Goal: Information Seeking & Learning: Learn about a topic

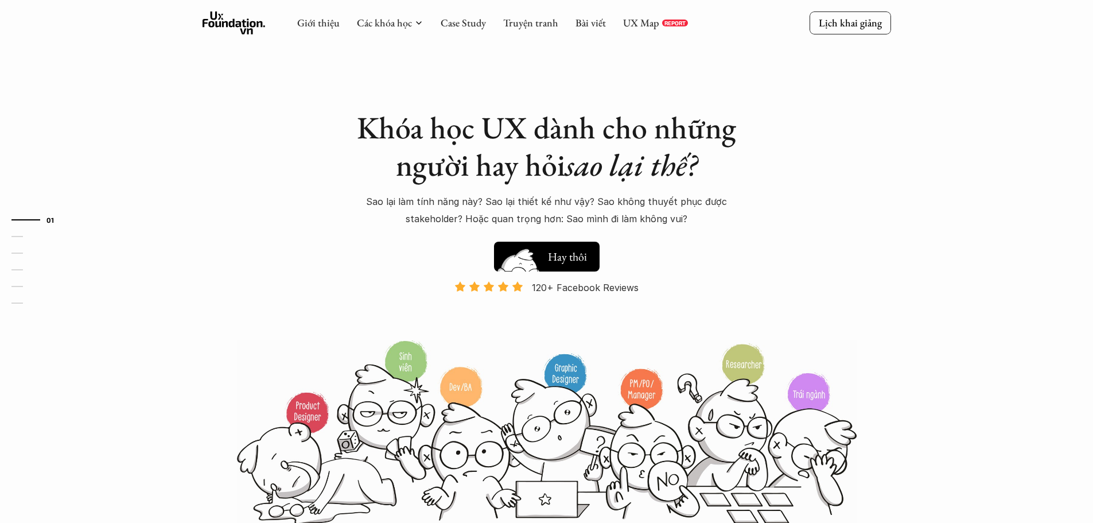
click at [532, 263] on img at bounding box center [518, 274] width 61 height 52
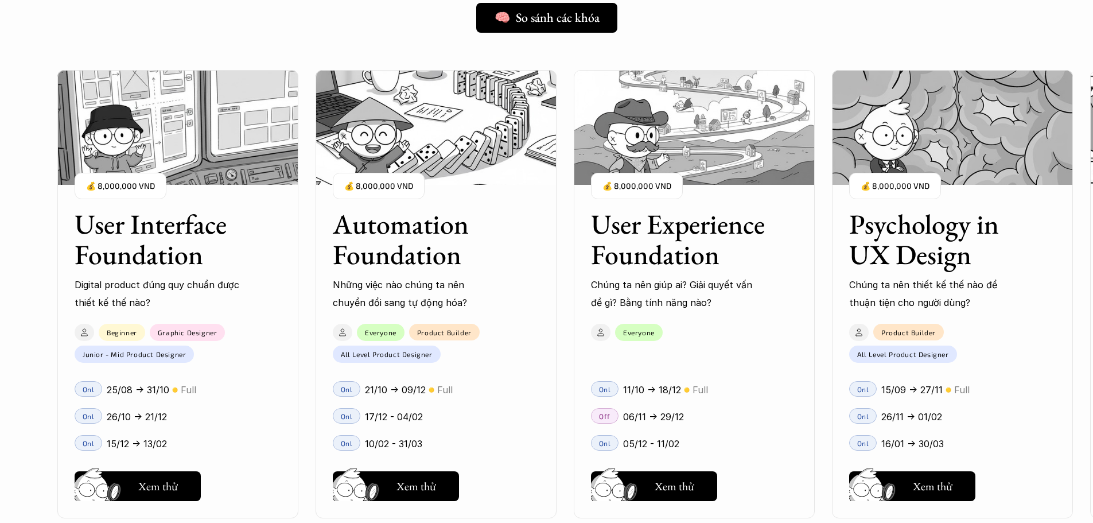
scroll to position [1042, 0]
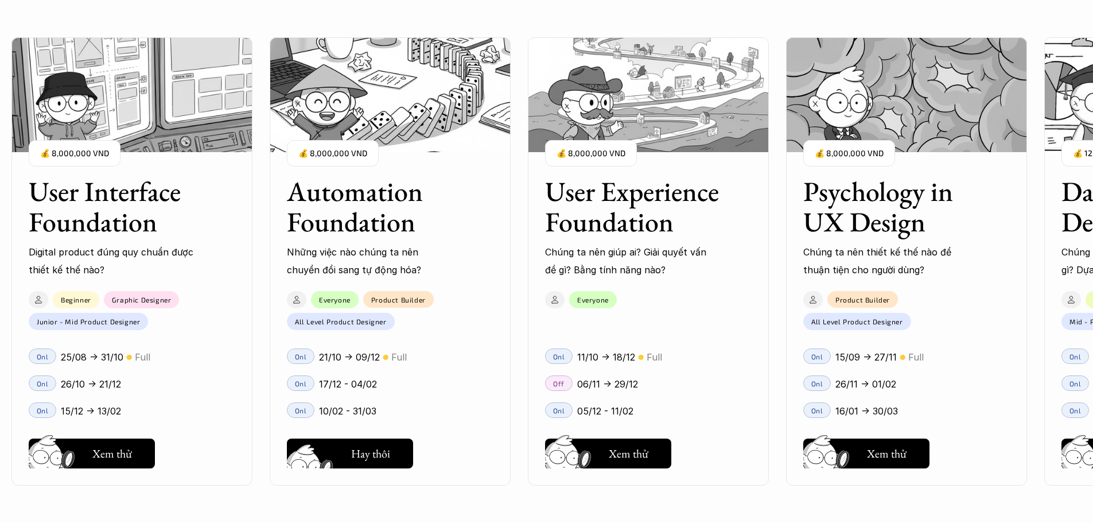
click at [349, 457] on button "Hay thôi Xem thử" at bounding box center [350, 453] width 126 height 30
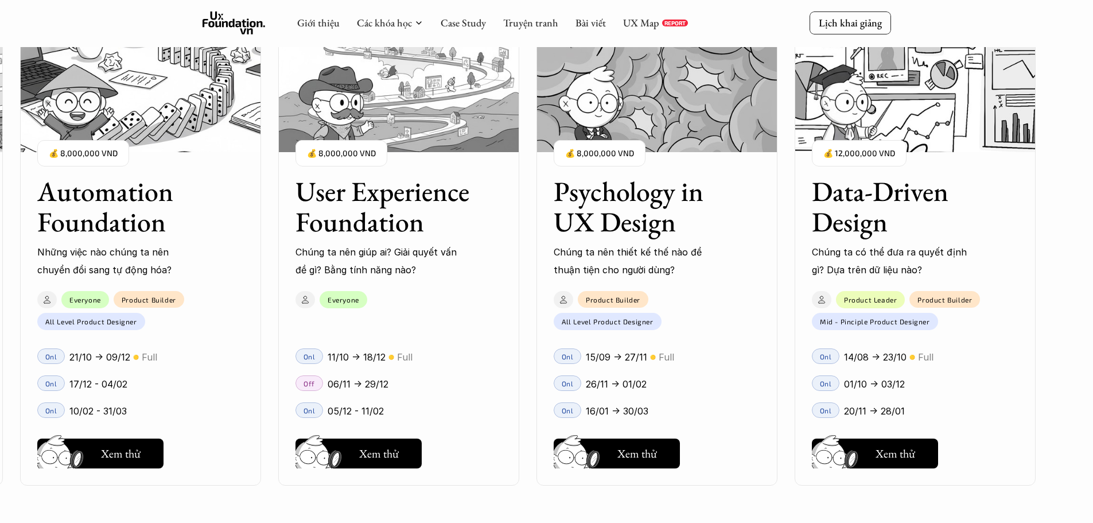
scroll to position [1272, 0]
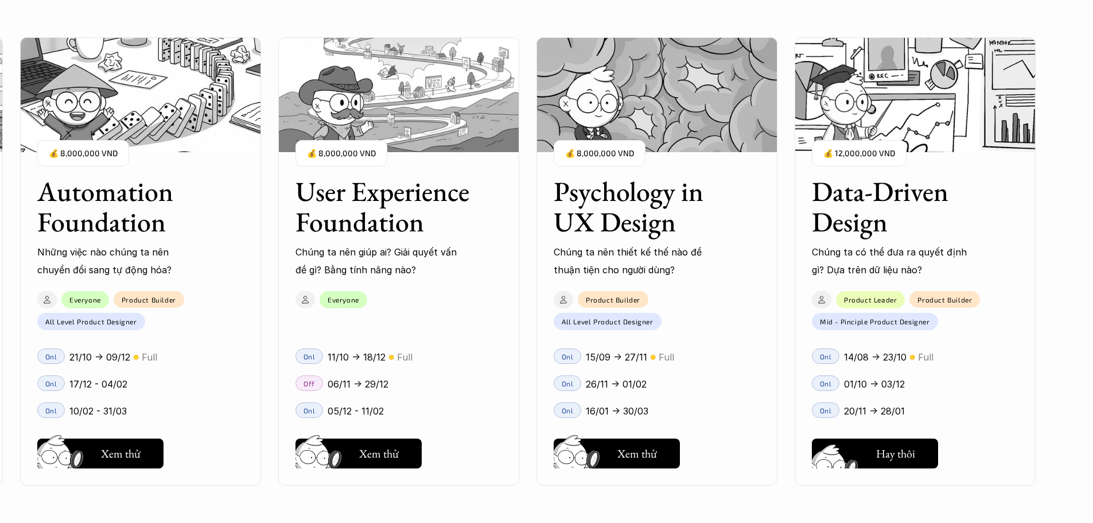
click at [846, 449] on img at bounding box center [836, 469] width 61 height 52
click at [604, 448] on img at bounding box center [578, 469] width 61 height 52
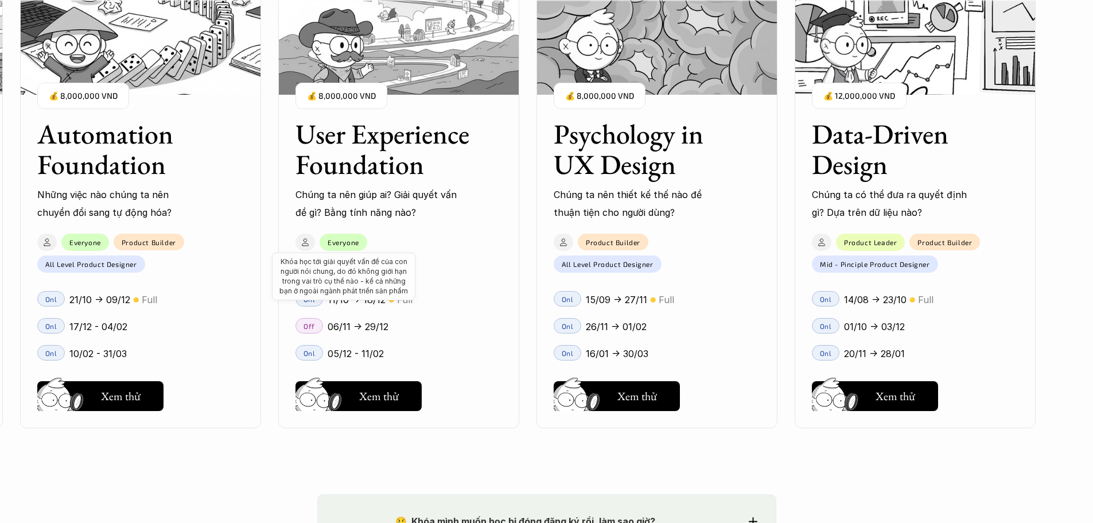
scroll to position [1559, 0]
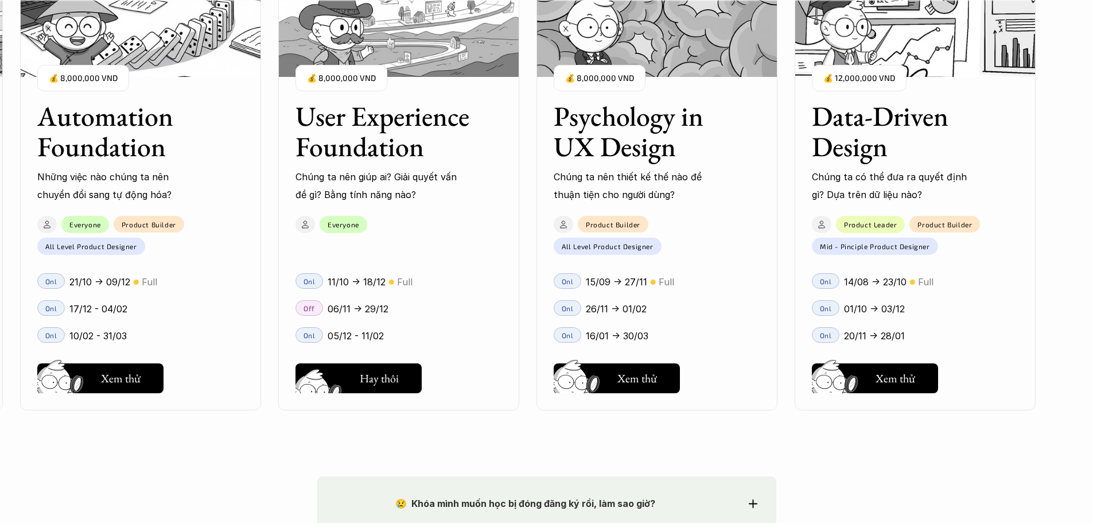
click at [360, 380] on h5 "Xem thử" at bounding box center [379, 381] width 40 height 16
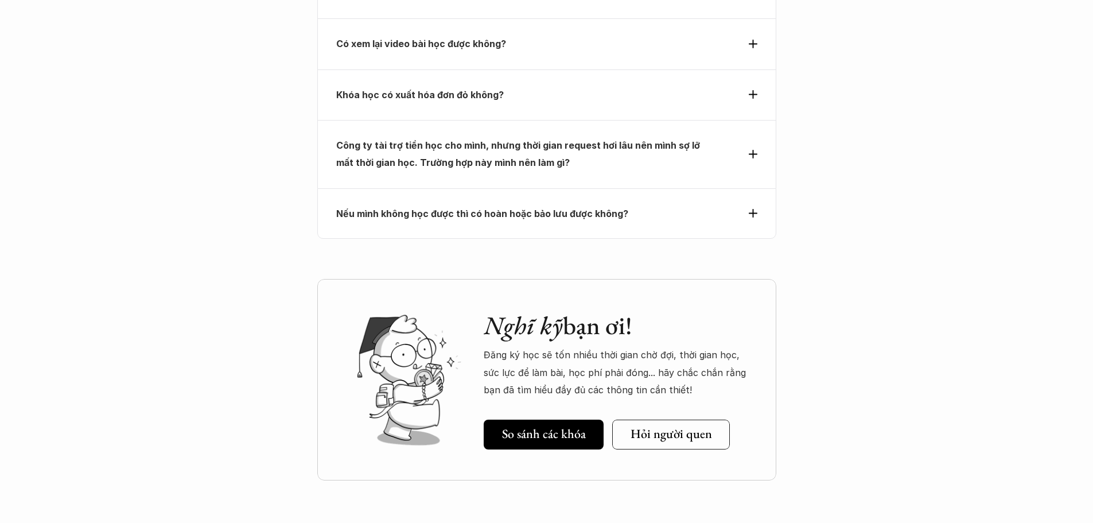
scroll to position [4625, 0]
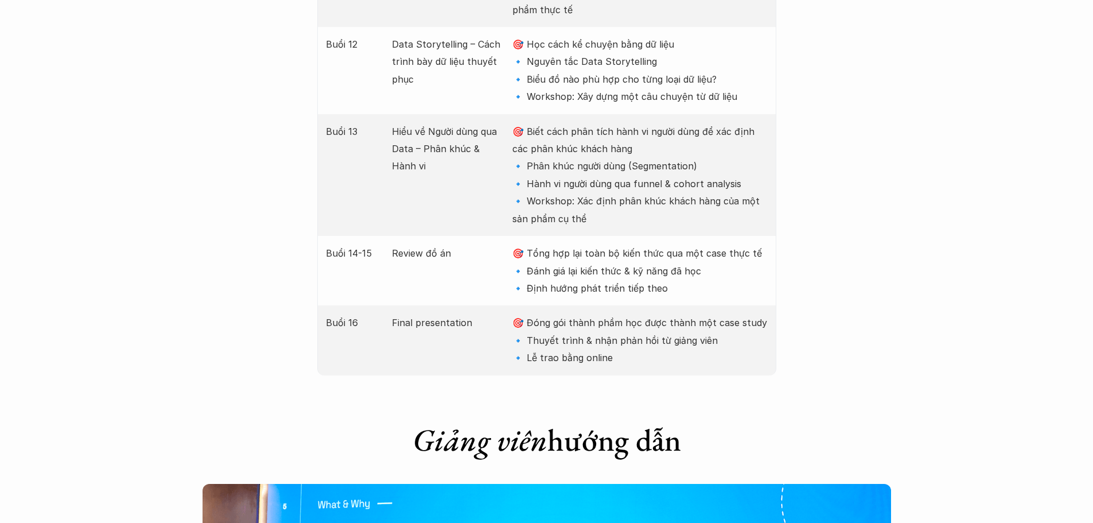
scroll to position [2868, 0]
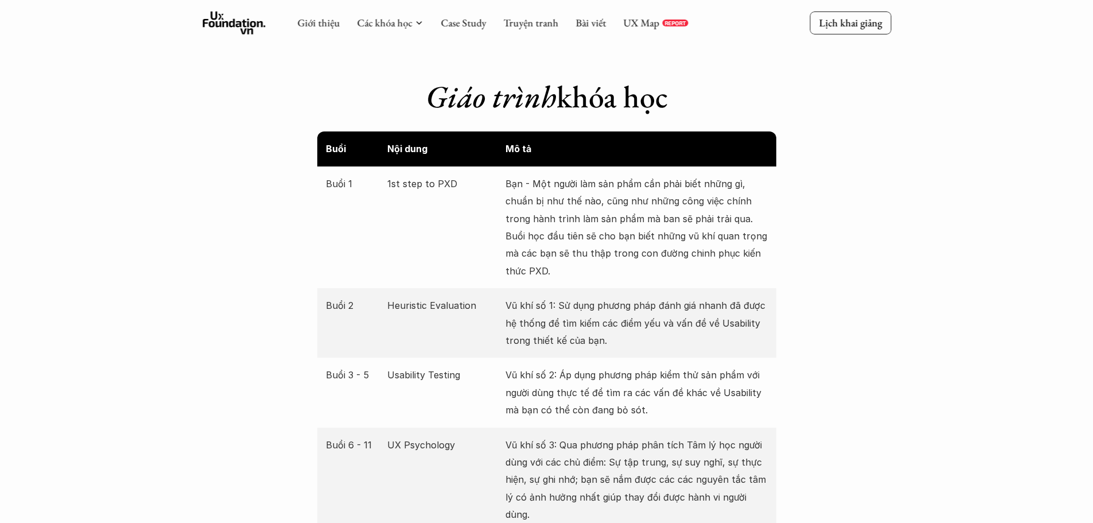
scroll to position [2008, 0]
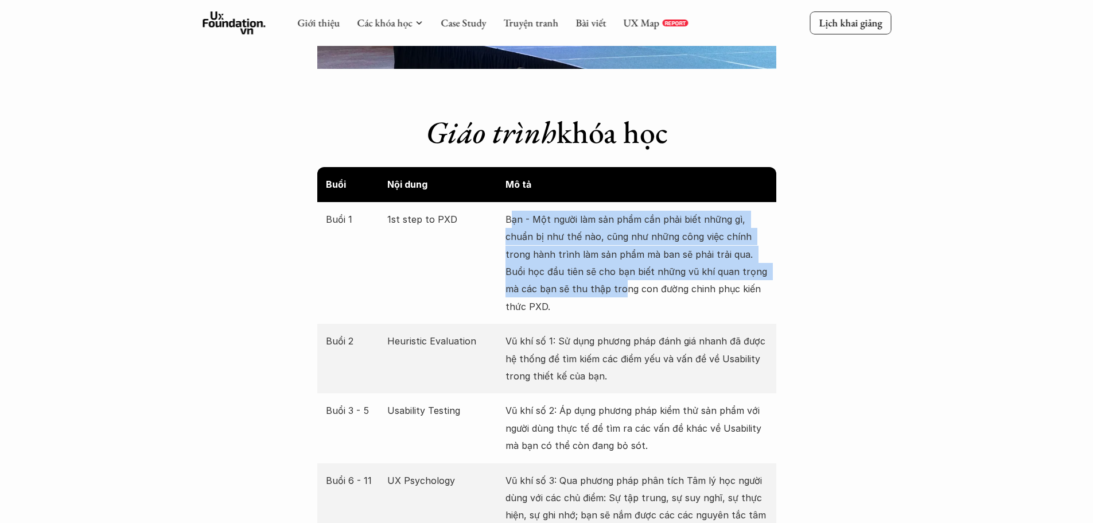
drag, startPoint x: 513, startPoint y: 217, endPoint x: 606, endPoint y: 291, distance: 118.0
click at [606, 291] on p "Bạn - Một người làm sản phẩm cần phải biết những gì, chuẩn bị như thế nào, cũng…" at bounding box center [636, 263] width 262 height 104
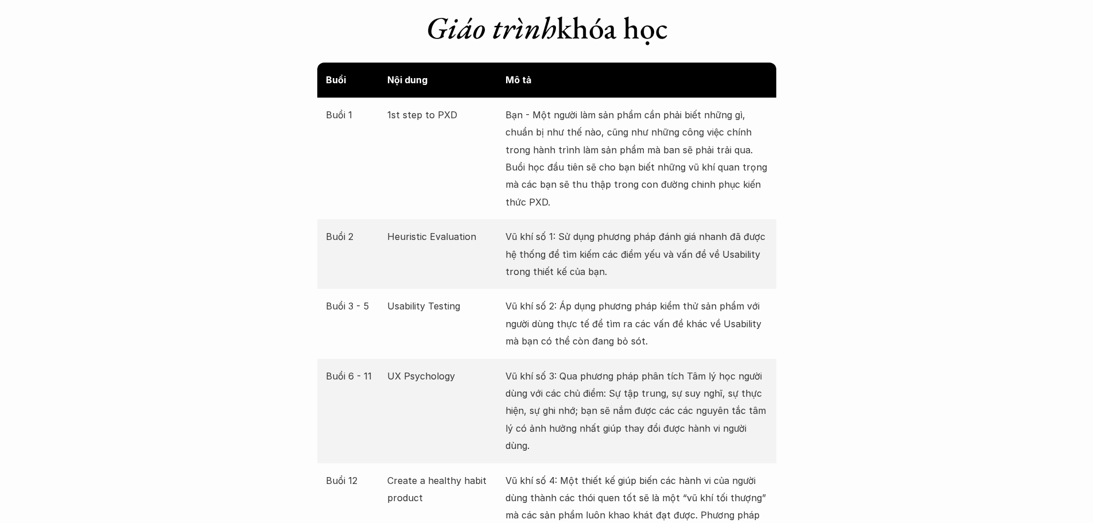
scroll to position [2122, 0]
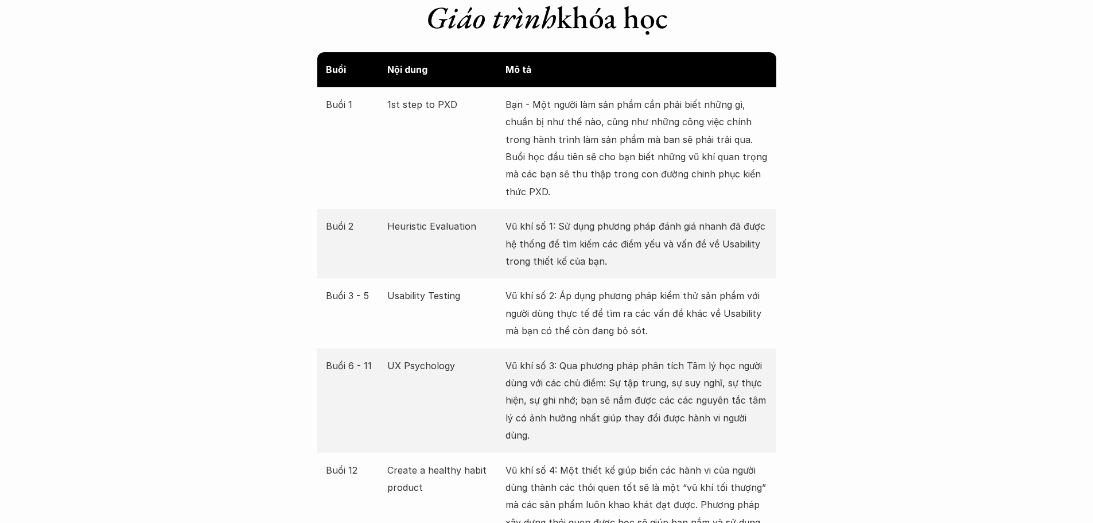
click at [412, 223] on p "Heuristic Evaluation" at bounding box center [443, 225] width 112 height 17
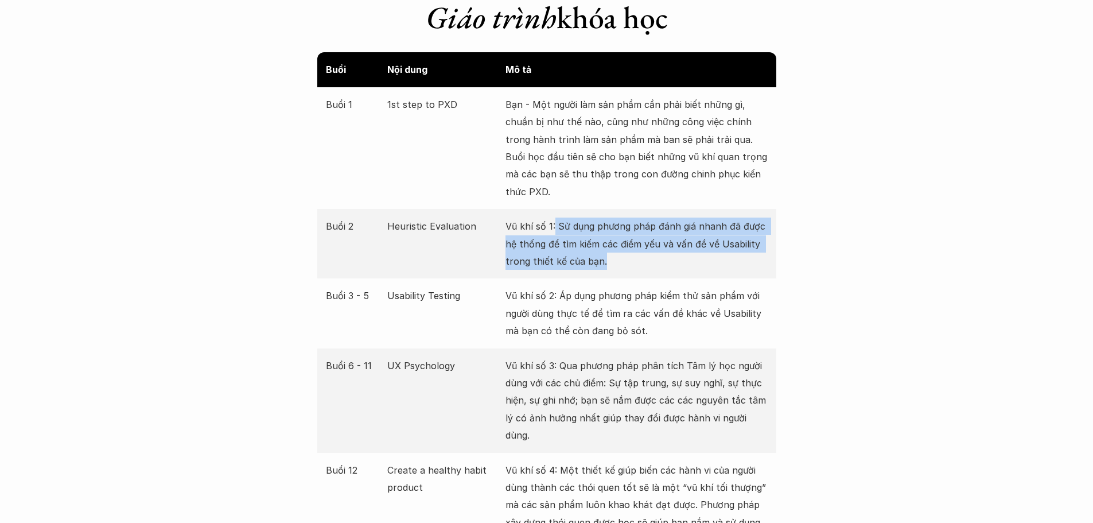
drag, startPoint x: 554, startPoint y: 225, endPoint x: 609, endPoint y: 260, distance: 65.4
click at [609, 260] on p "Vũ khí số 1: Sử dụng phương pháp đánh giá nhanh đã được hệ thống để tìm kiếm cá…" at bounding box center [636, 243] width 262 height 52
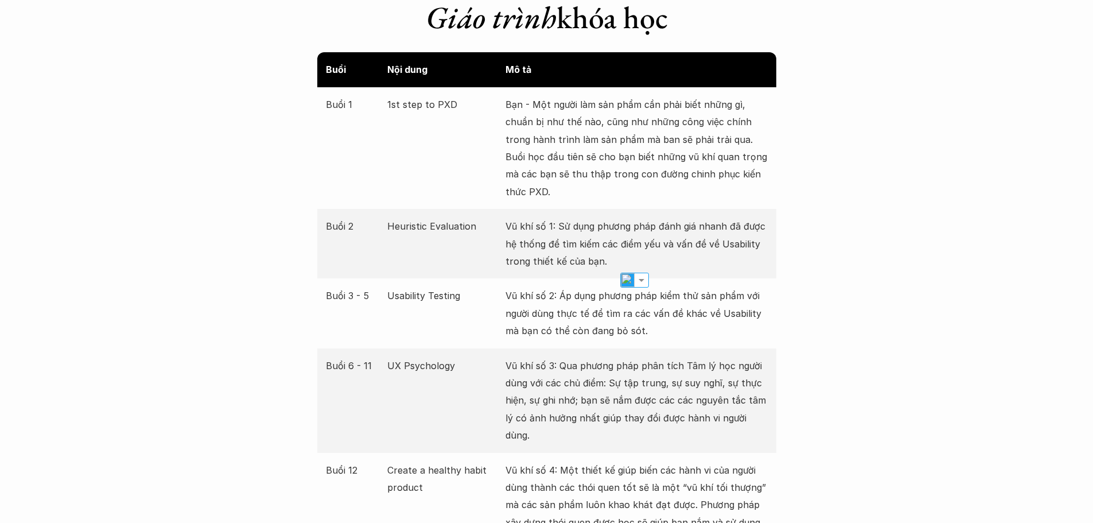
click at [570, 295] on p "Vũ khí số 2: Áp dụng phương pháp kiểm thử sản phẩm với người dùng thực tế để tì…" at bounding box center [636, 313] width 262 height 52
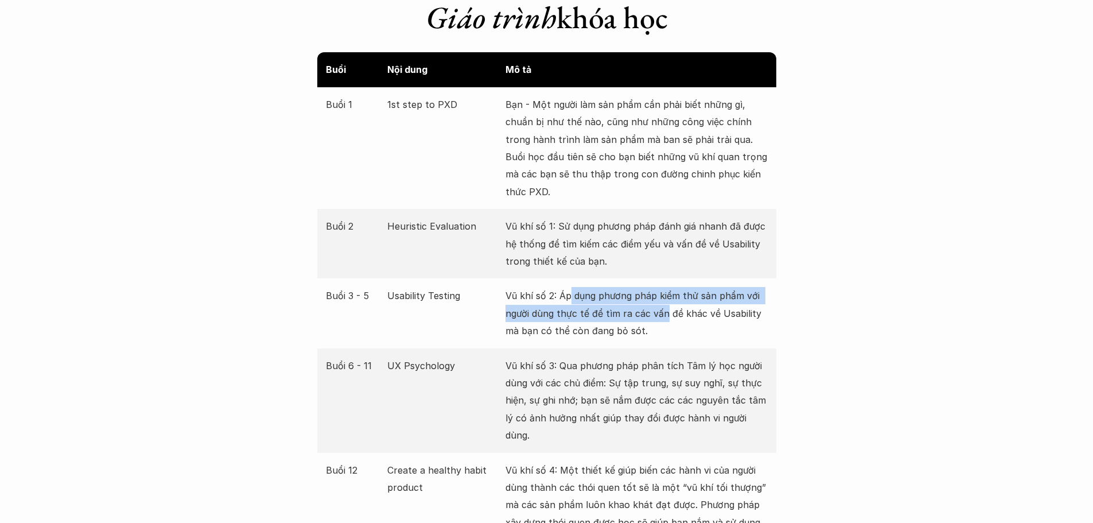
drag, startPoint x: 569, startPoint y: 295, endPoint x: 664, endPoint y: 317, distance: 97.7
click at [664, 317] on p "Vũ khí số 2: Áp dụng phương pháp kiểm thử sản phẩm với người dùng thực tế để tì…" at bounding box center [636, 313] width 262 height 52
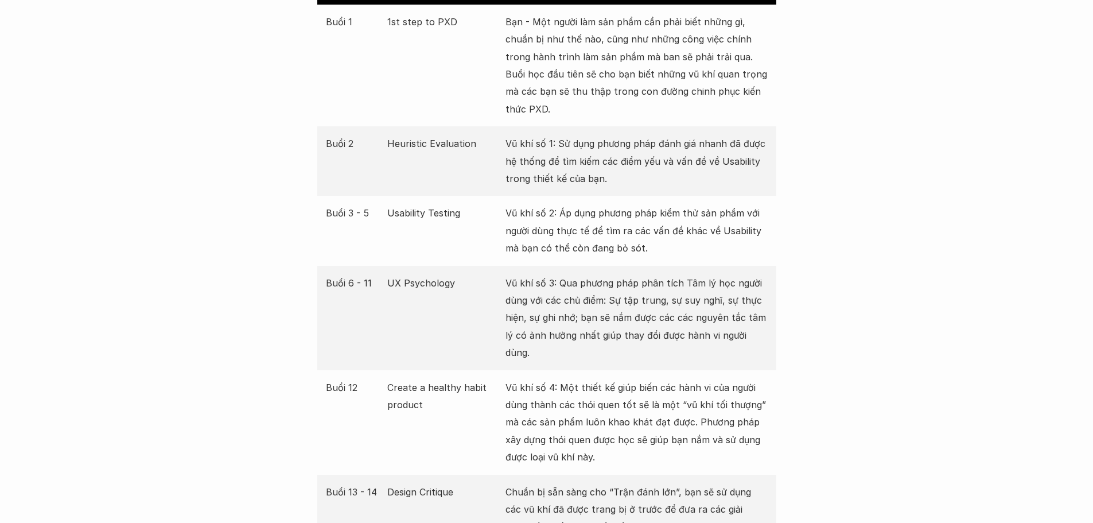
scroll to position [2237, 0]
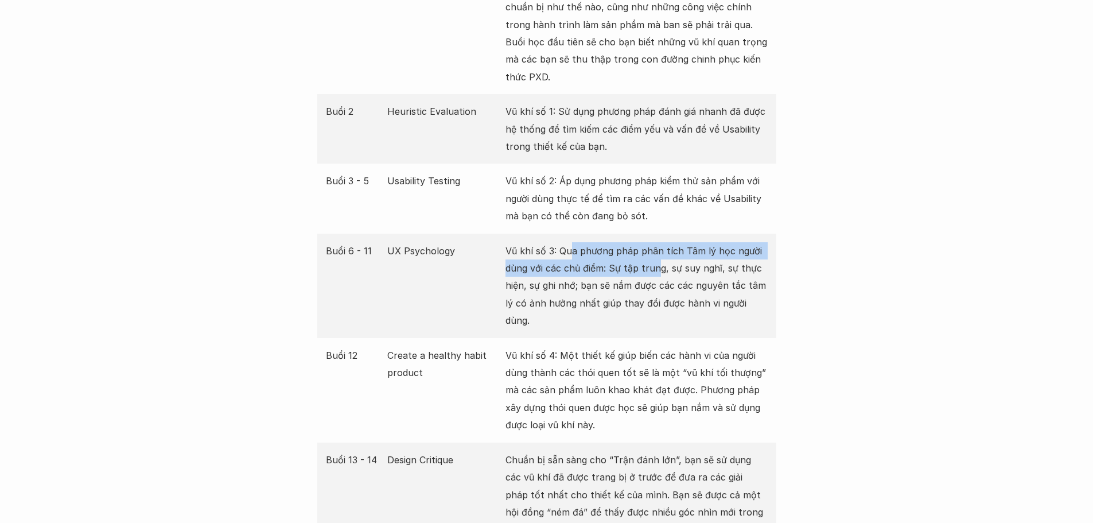
drag, startPoint x: 571, startPoint y: 250, endPoint x: 655, endPoint y: 274, distance: 86.8
click at [655, 274] on p "Vũ khí số 3: Qua phương pháp phân tích Tâm lý học người dùng với các chủ điểm: …" at bounding box center [636, 285] width 262 height 87
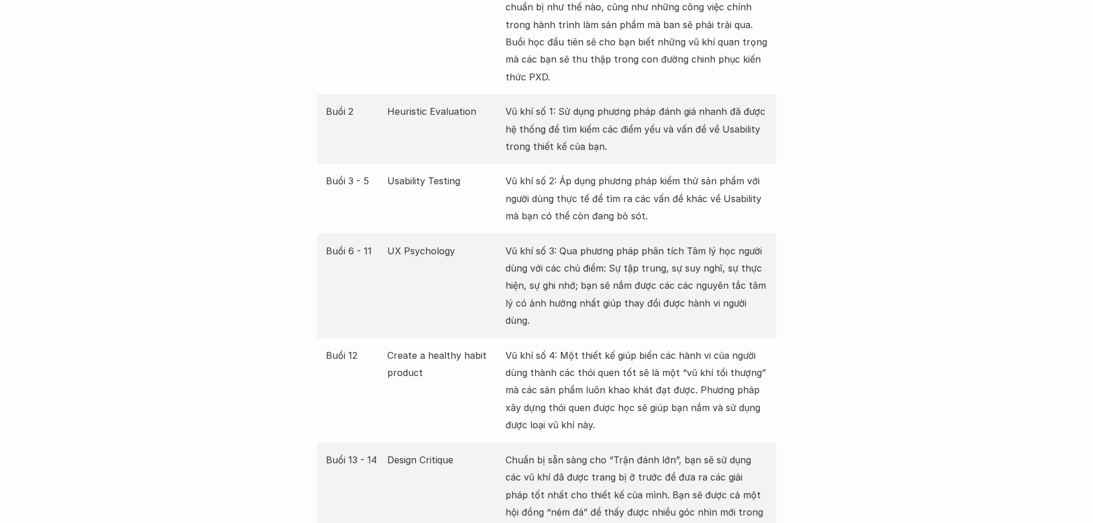
click at [672, 271] on p "Vũ khí số 3: Qua phương pháp phân tích Tâm lý học người dùng với các chủ điểm: …" at bounding box center [636, 285] width 262 height 87
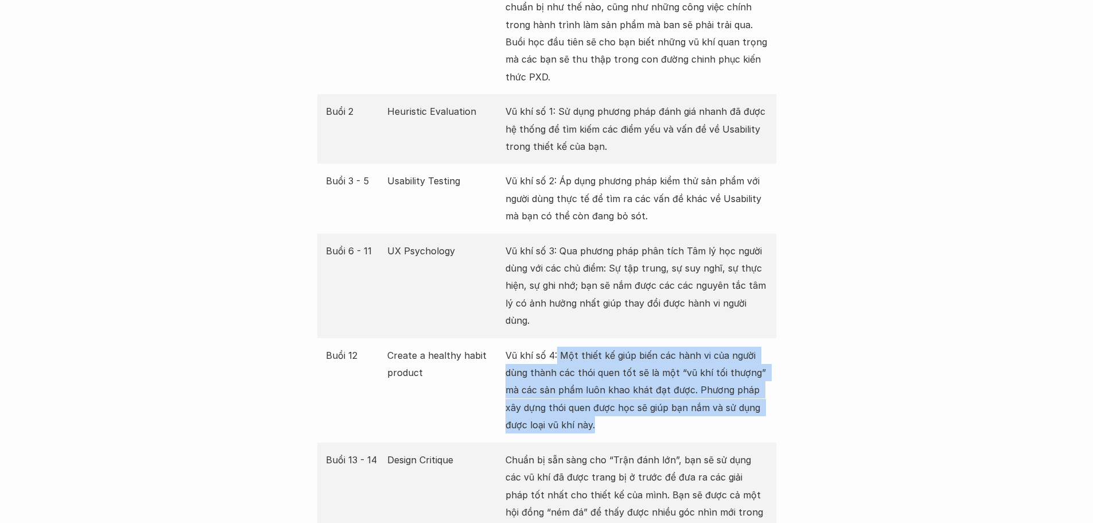
drag, startPoint x: 556, startPoint y: 338, endPoint x: 594, endPoint y: 407, distance: 78.3
click at [594, 407] on p "Vũ khí số 4: Một thiết kế giúp biến các hành vi của người dùng thành các thói q…" at bounding box center [636, 389] width 262 height 87
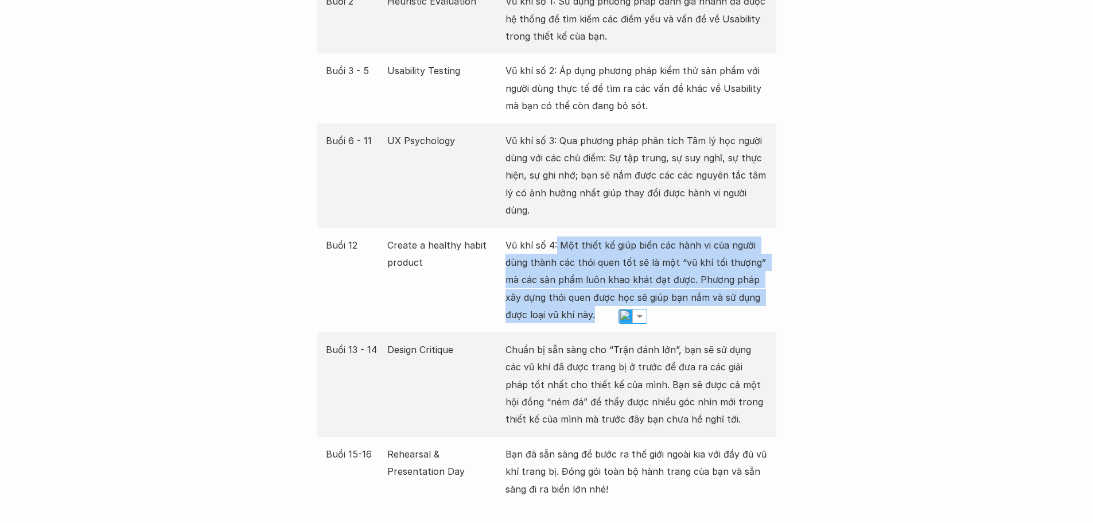
scroll to position [2352, 0]
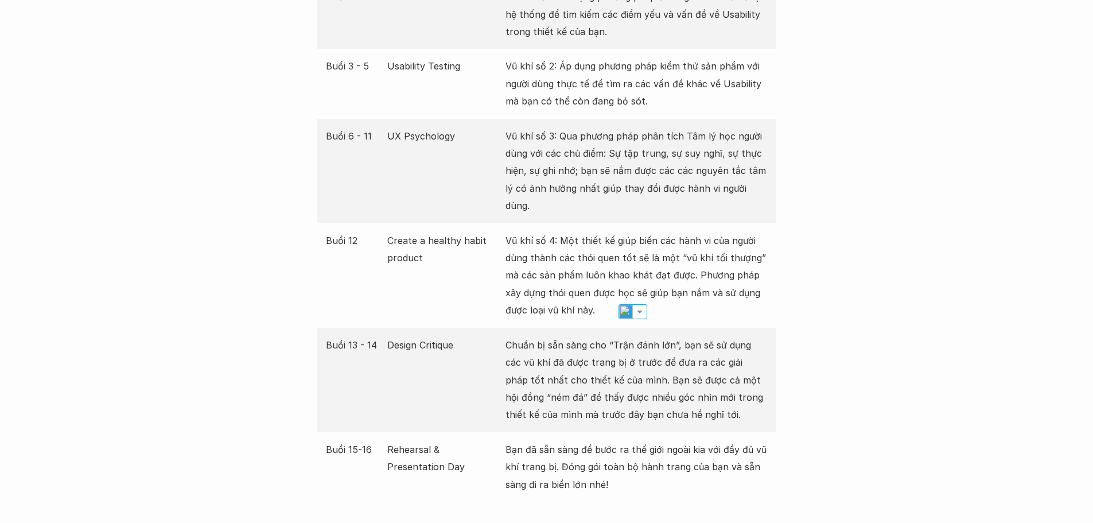
click at [585, 349] on p "Chuẩn bị sẵn sàng cho “Trận đánh lớn”, bạn sẽ sử dụng các vũ khí đã được trang …" at bounding box center [636, 379] width 262 height 87
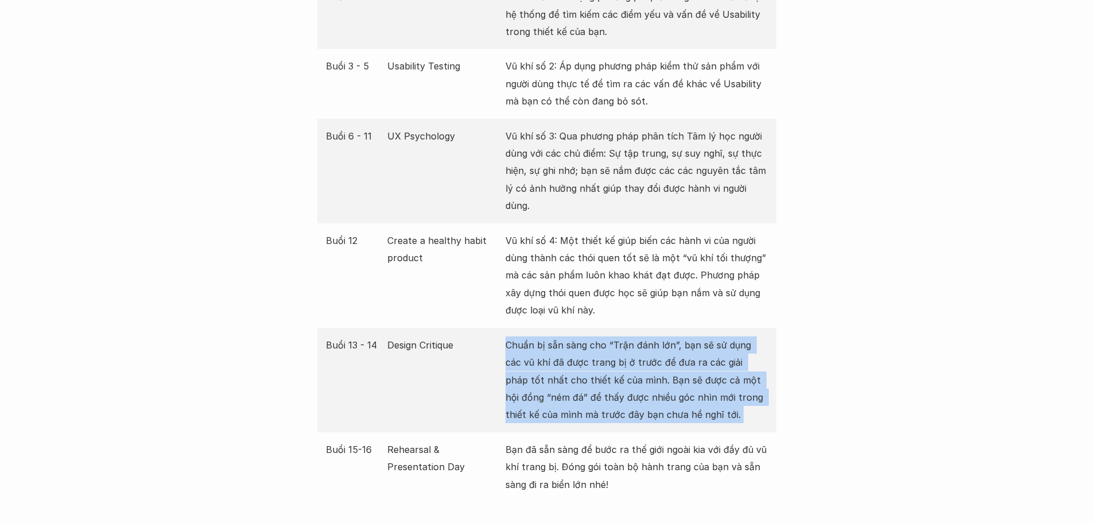
click at [585, 349] on p "Chuẩn bị sẵn sàng cho “Trận đánh lớn”, bạn sẽ sử dụng các vũ khí đã được trang …" at bounding box center [636, 379] width 262 height 87
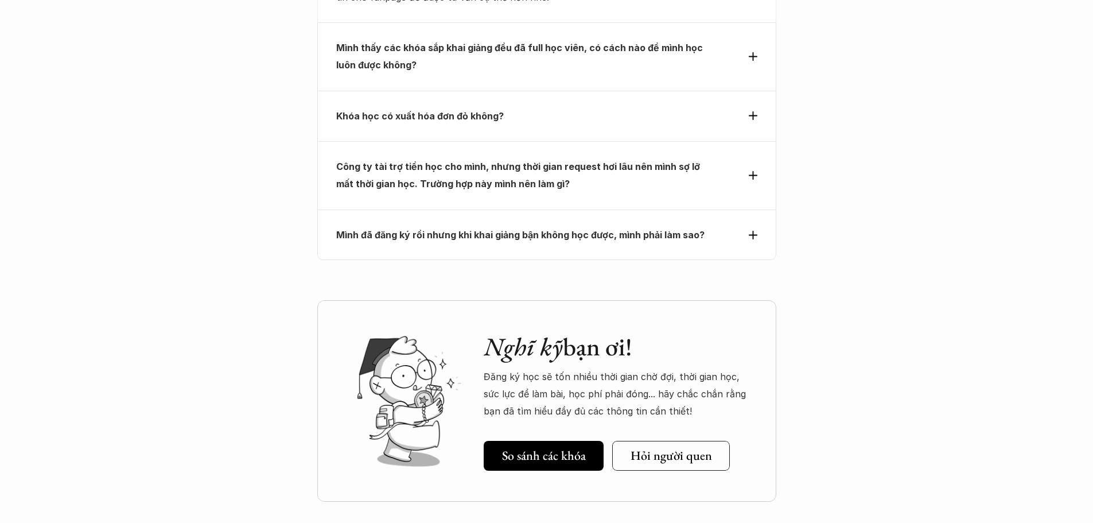
scroll to position [5163, 0]
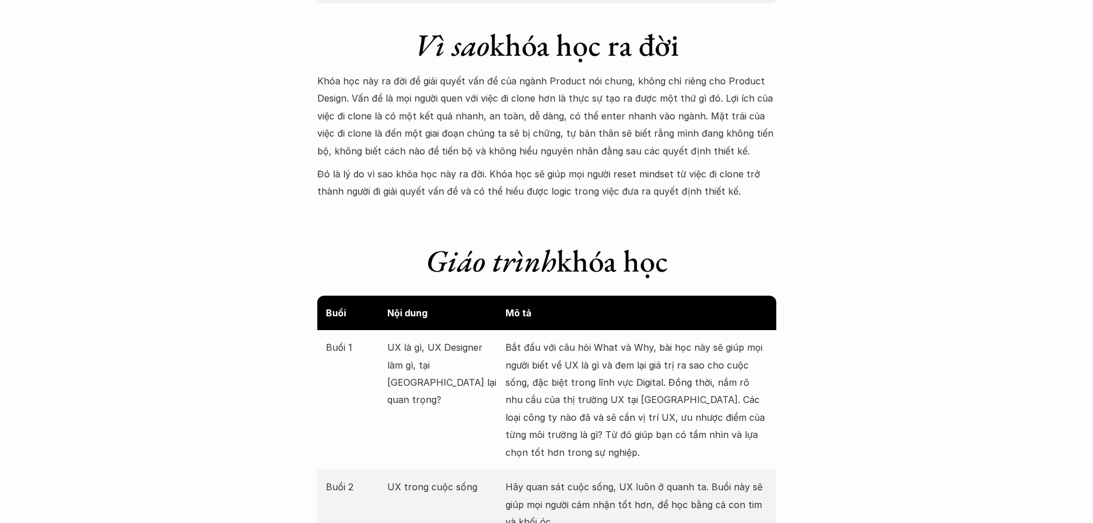
scroll to position [1147, 0]
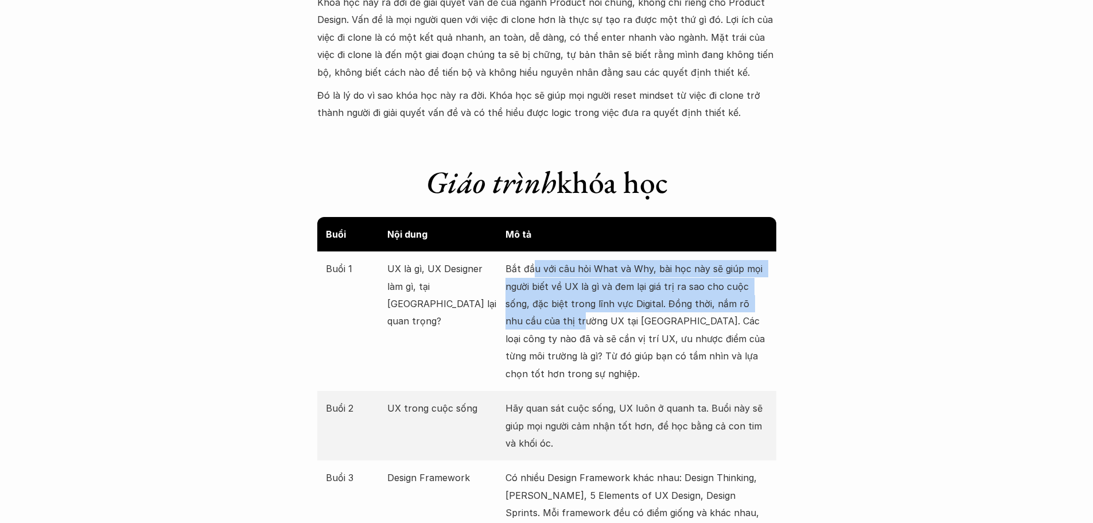
drag, startPoint x: 532, startPoint y: 274, endPoint x: 564, endPoint y: 322, distance: 58.4
click at [564, 322] on p "Bắt đầu với câu hỏi What và Why, bài học này sẽ giúp mọi người biết về UX là gì…" at bounding box center [636, 321] width 262 height 122
click at [554, 321] on p "Bắt đầu với câu hỏi What và Why, bài học này sẽ giúp mọi người biết về UX là gì…" at bounding box center [636, 321] width 262 height 122
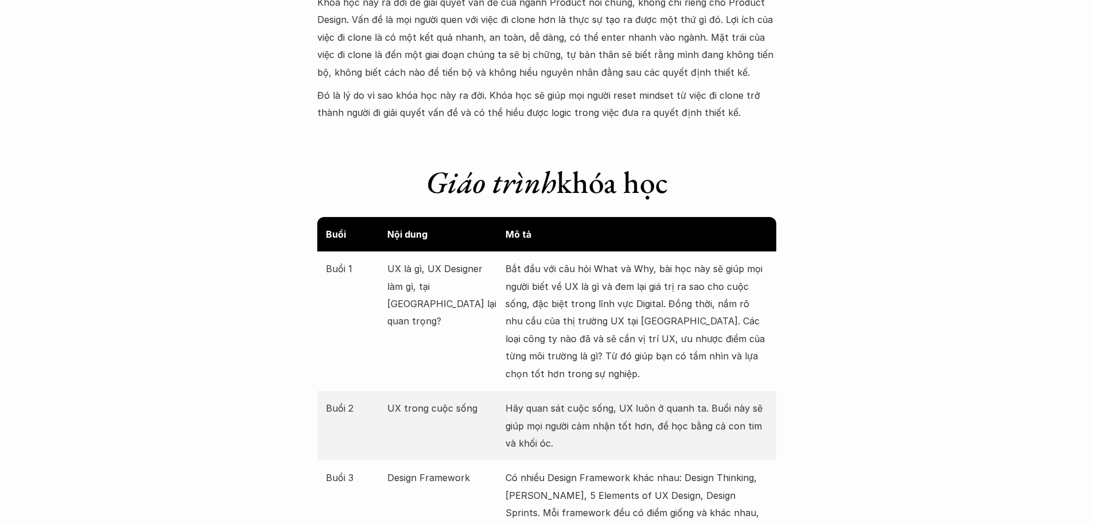
scroll to position [1491, 0]
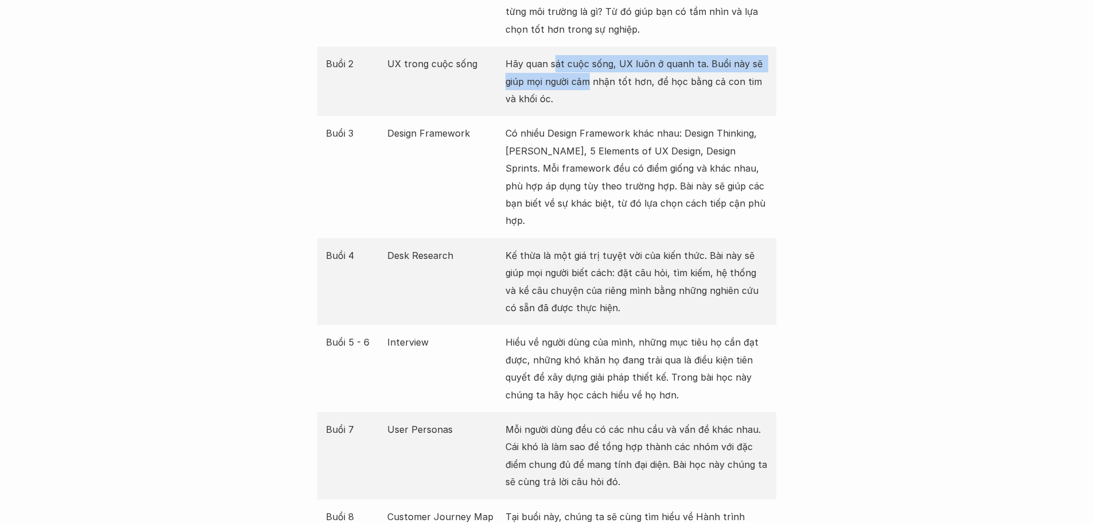
drag, startPoint x: 555, startPoint y: 63, endPoint x: 590, endPoint y: 85, distance: 41.2
click at [590, 85] on p "Hãy quan sát cuộc sống, UX luôn ở quanh ta. Buổi này sẽ giúp mọi người cảm nhận…" at bounding box center [636, 81] width 262 height 52
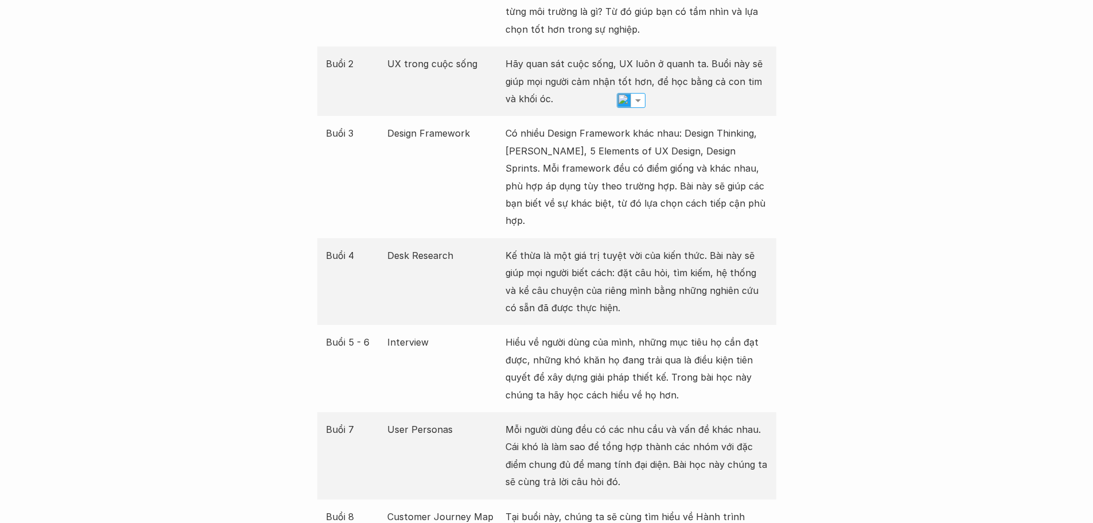
click at [590, 130] on p "Có nhiều Design Framework khác nhau: Design Thinking, [PERSON_NAME], 5 Elements…" at bounding box center [636, 176] width 262 height 104
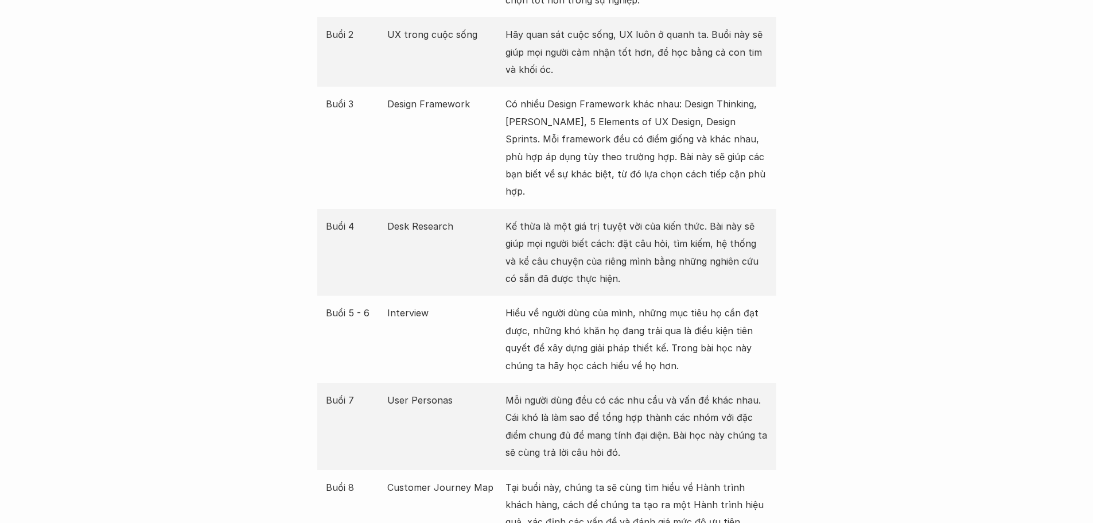
scroll to position [1549, 0]
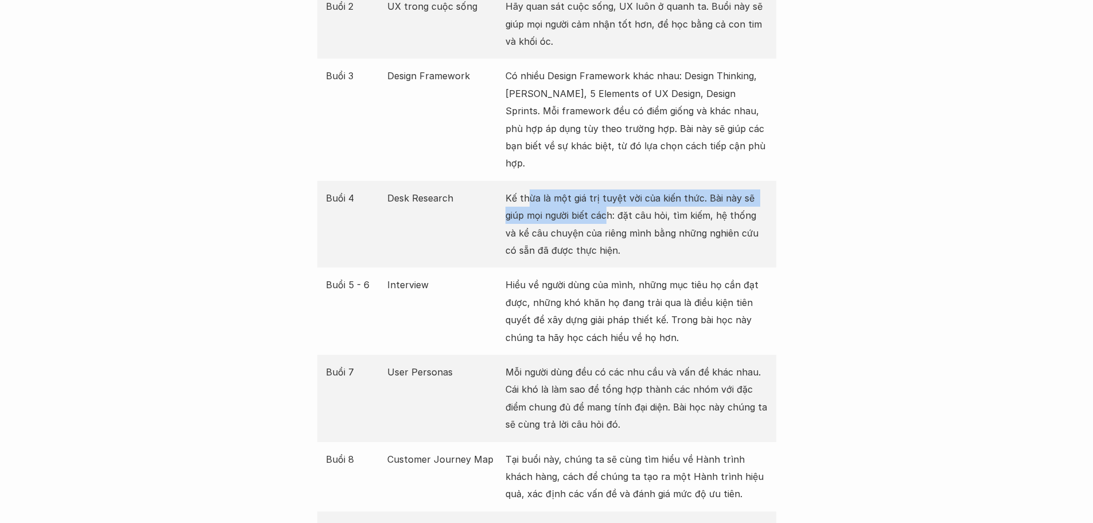
drag, startPoint x: 527, startPoint y: 176, endPoint x: 611, endPoint y: 201, distance: 88.7
click at [601, 201] on p "Kế thừa là một giá trị tuyệt vời của kiến thức. Bài này sẽ giúp mọi người biết …" at bounding box center [636, 224] width 262 height 70
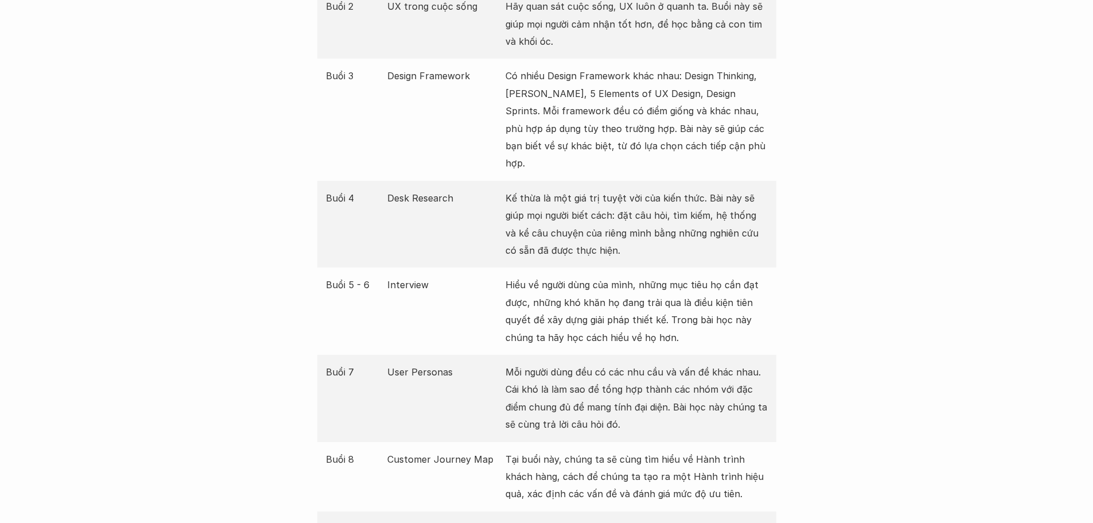
click at [611, 201] on p "Kế thừa là một giá trị tuyệt vời của kiến thức. Bài này sẽ giúp mọi người biết …" at bounding box center [636, 224] width 262 height 70
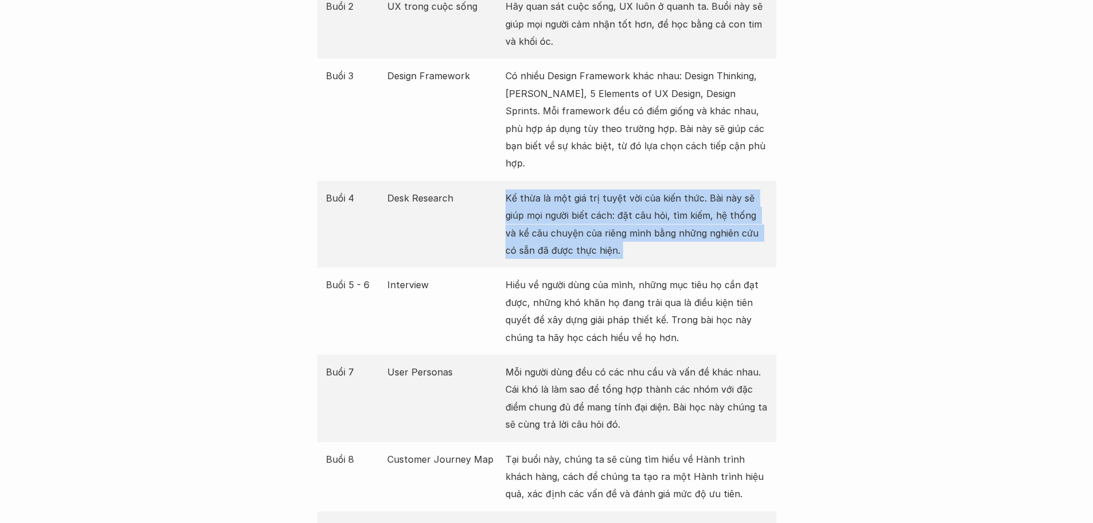
click at [611, 201] on p "Kế thừa là một giá trị tuyệt vời của kiến thức. Bài này sẽ giúp mọi người biết …" at bounding box center [636, 224] width 262 height 70
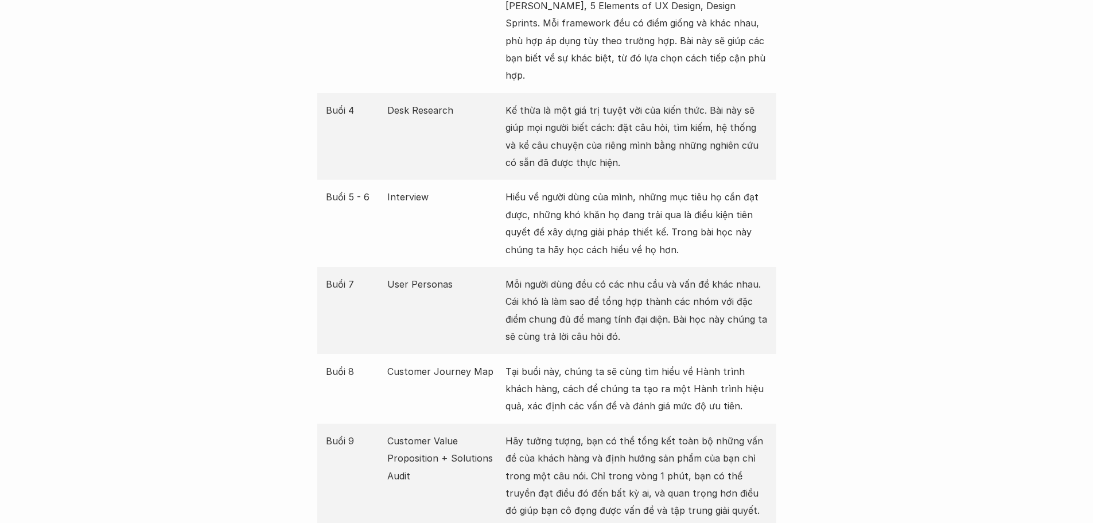
scroll to position [1664, 0]
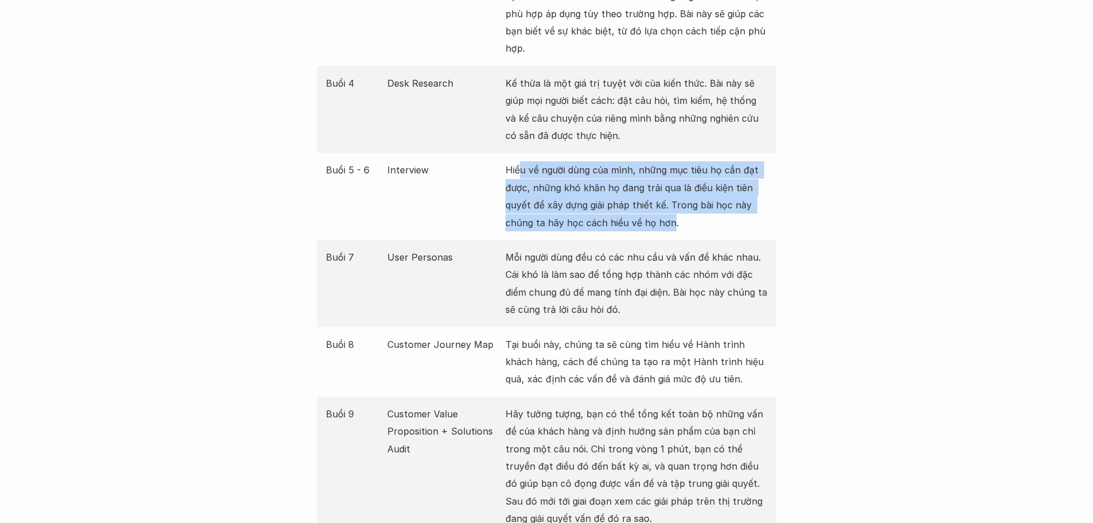
drag, startPoint x: 520, startPoint y: 148, endPoint x: 670, endPoint y: 201, distance: 159.3
click at [670, 201] on p "Hiểu về người dùng của mình, những mục tiêu họ cần đạt được, những khó khăn họ …" at bounding box center [636, 196] width 262 height 70
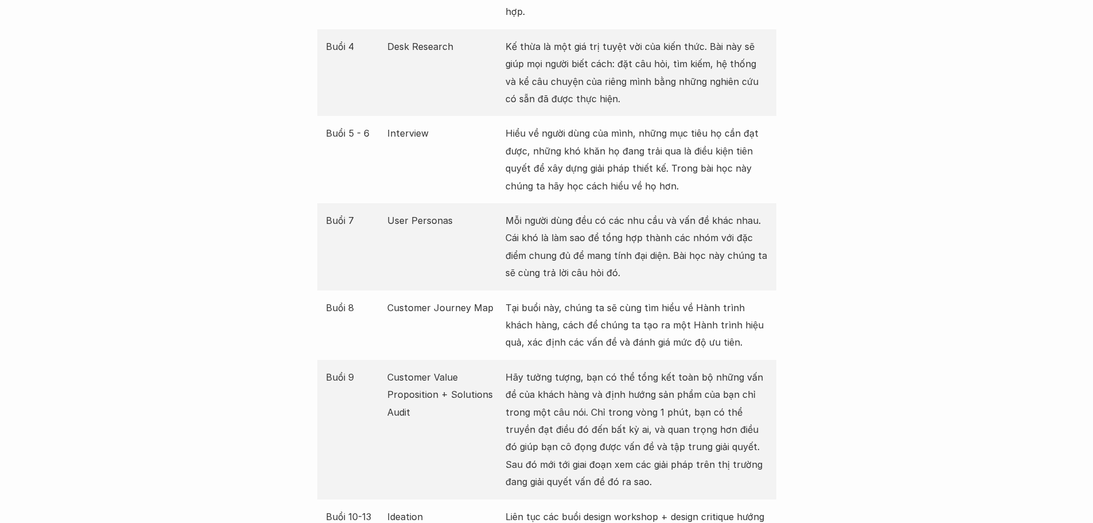
scroll to position [1721, 0]
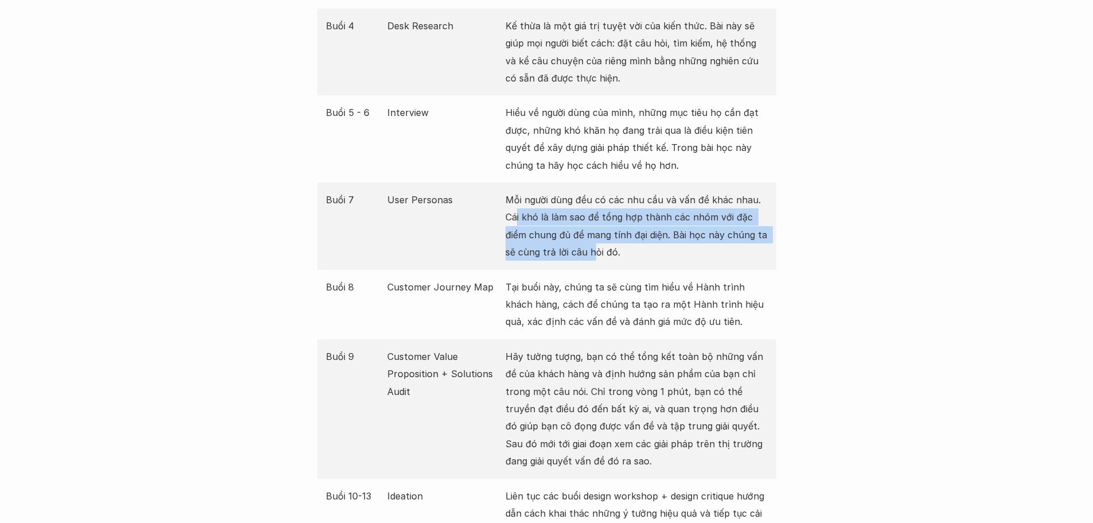
drag, startPoint x: 517, startPoint y: 199, endPoint x: 593, endPoint y: 235, distance: 83.9
click at [593, 235] on p "Mỗi người dùng đều có các nhu cầu và vấn đề khác nhau. Cái khó là làm sao để tổ…" at bounding box center [636, 226] width 262 height 70
click at [570, 225] on p "Mỗi người dùng đều có các nhu cầu và vấn đề khác nhau. Cái khó là làm sao để tổ…" at bounding box center [636, 226] width 262 height 70
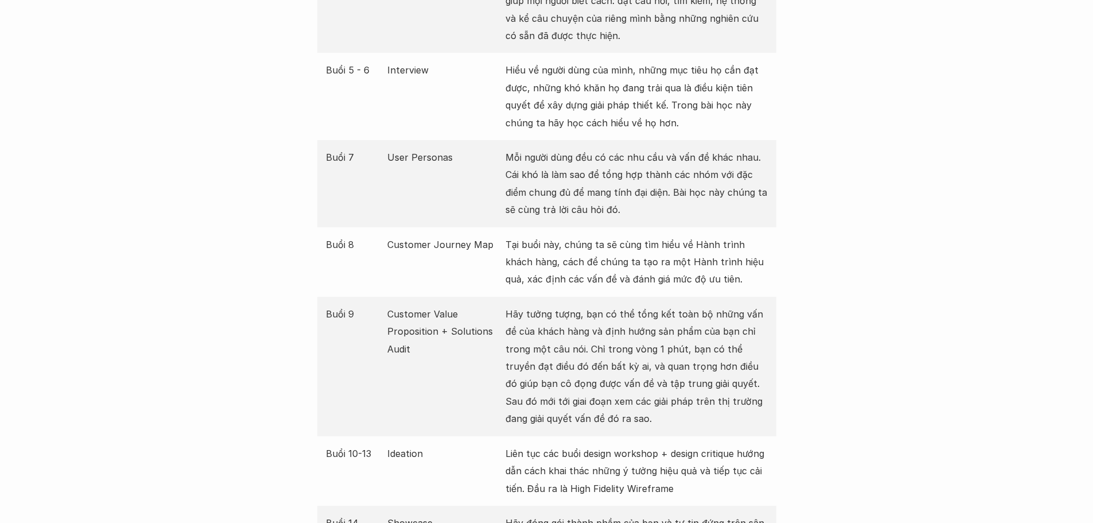
scroll to position [1836, 0]
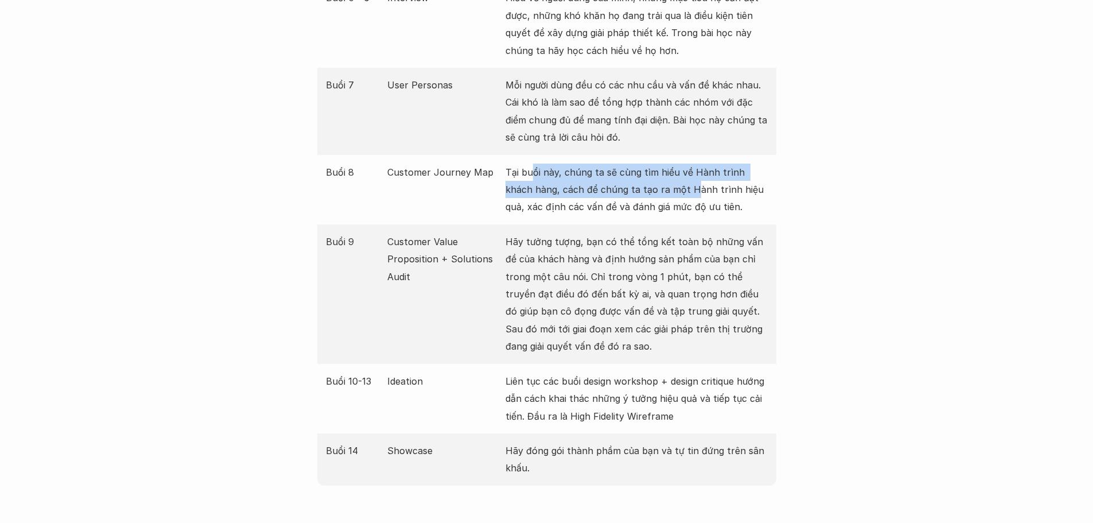
drag, startPoint x: 530, startPoint y: 157, endPoint x: 665, endPoint y: 180, distance: 136.7
click at [665, 180] on p "Tại buổi này, chúng ta sẽ cùng tìm hiểu về Hành trình khách hàng, cách để chúng…" at bounding box center [636, 189] width 262 height 52
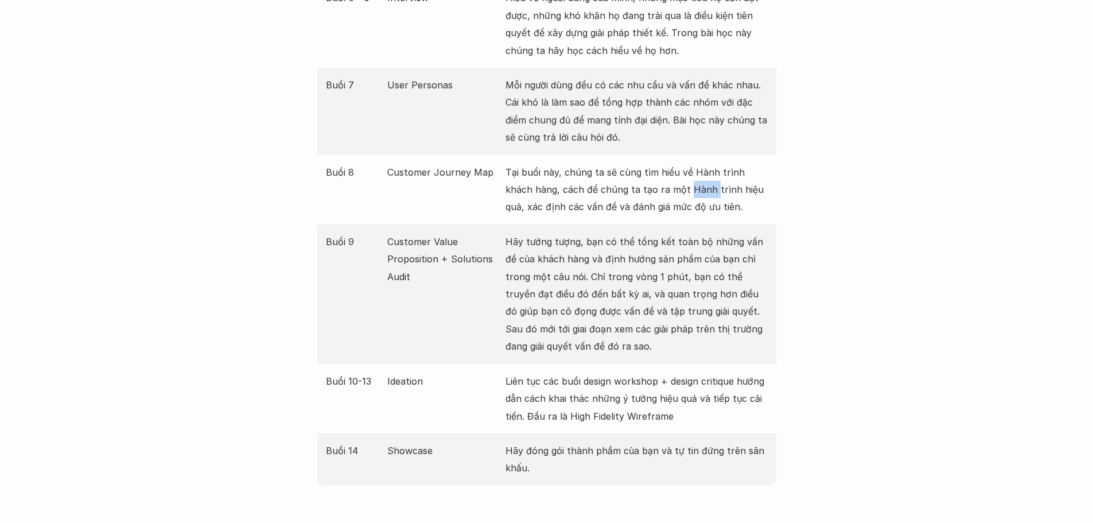
click at [665, 180] on p "Tại buổi này, chúng ta sẽ cùng tìm hiểu về Hành trình khách hàng, cách để chúng…" at bounding box center [636, 189] width 262 height 52
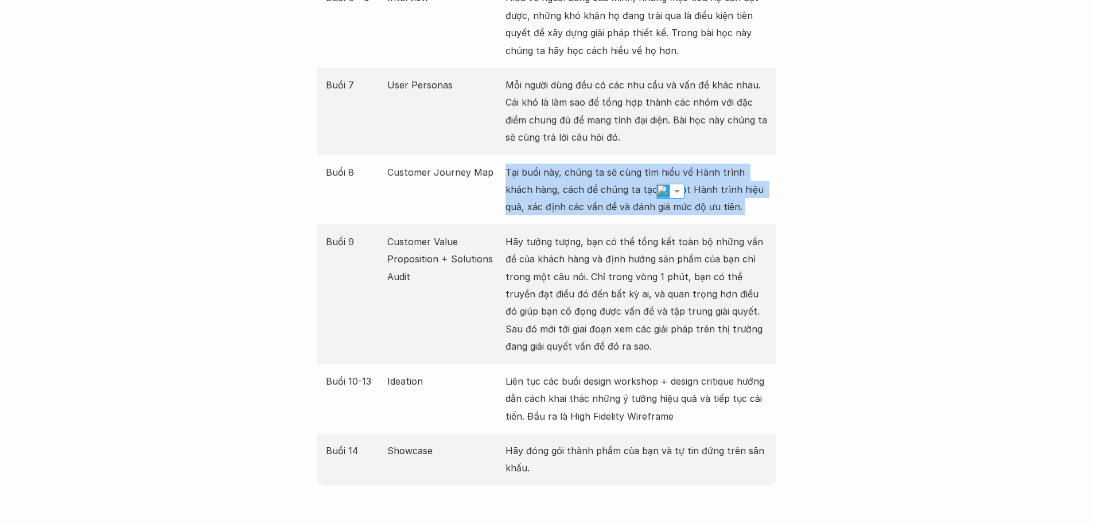
click at [665, 180] on p "Tại buổi này, chúng ta sẽ cùng tìm hiểu về Hành trình khách hàng, cách để chúng…" at bounding box center [636, 189] width 262 height 52
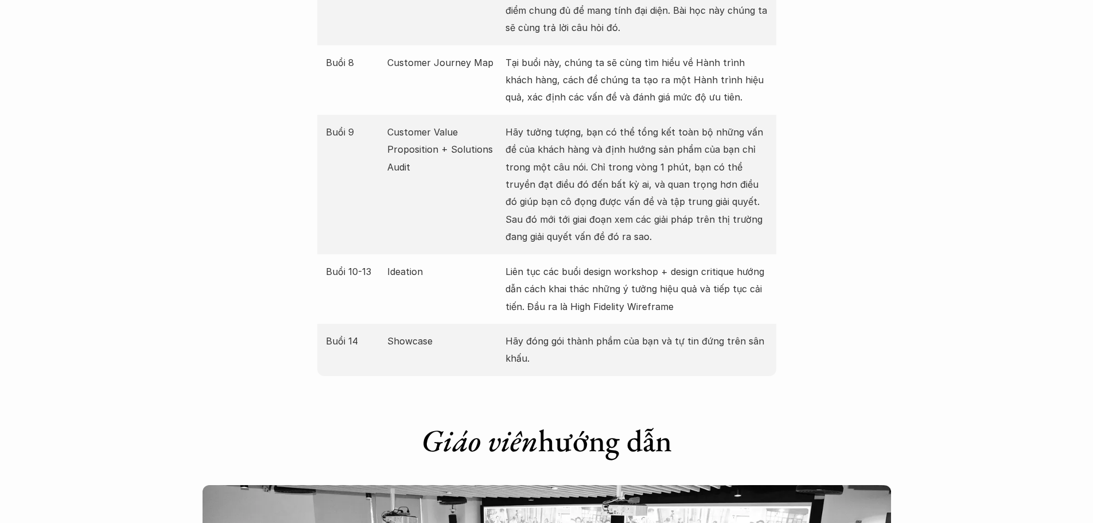
scroll to position [1950, 0]
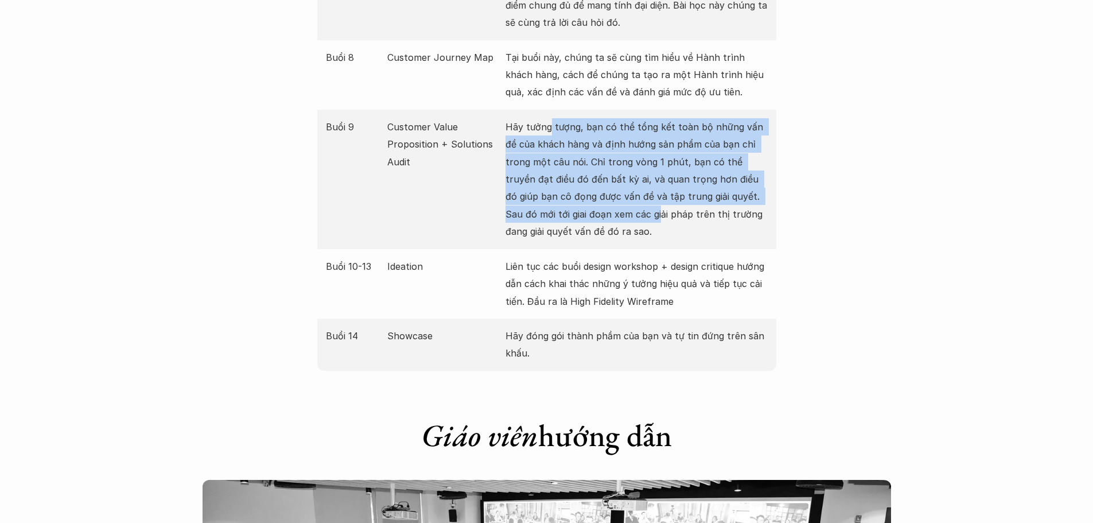
drag, startPoint x: 550, startPoint y: 110, endPoint x: 596, endPoint y: 190, distance: 92.8
click at [596, 190] on p "Hãy tưởng tượng, bạn có thể tổng kết toàn bộ những vấn đề của khách hàng và địn…" at bounding box center [636, 179] width 262 height 122
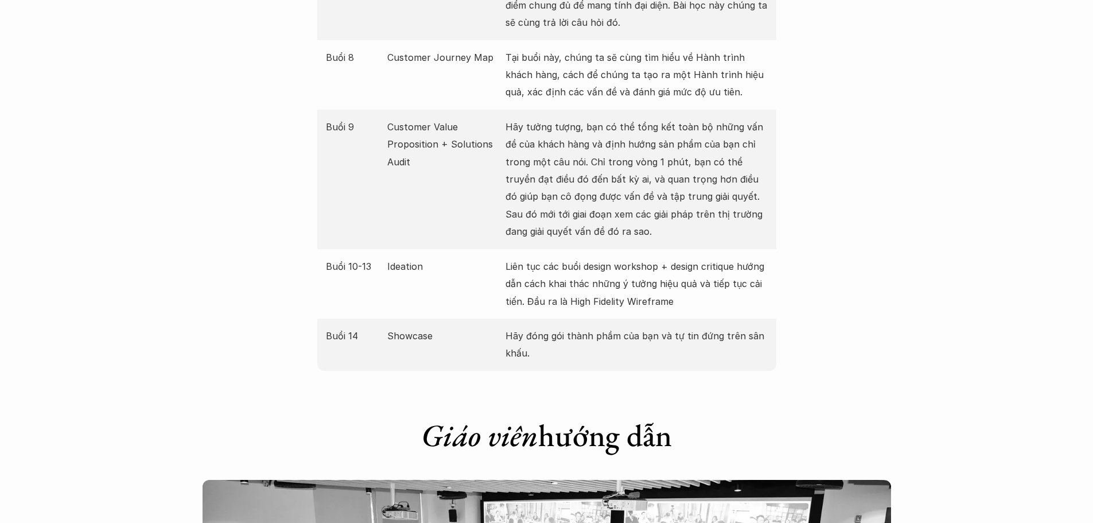
drag, startPoint x: 112, startPoint y: 163, endPoint x: 116, endPoint y: 155, distance: 8.7
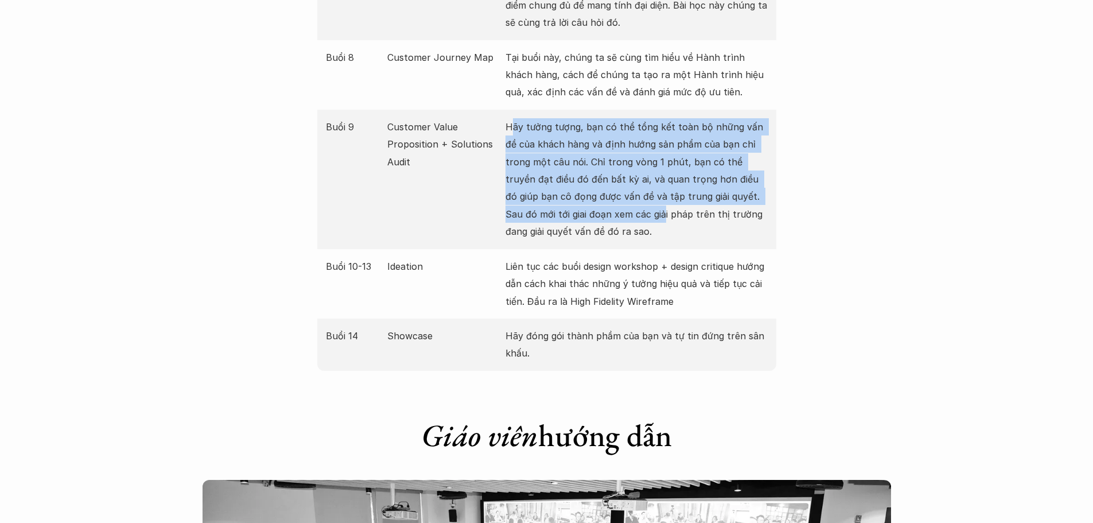
drag, startPoint x: 515, startPoint y: 106, endPoint x: 599, endPoint y: 200, distance: 126.3
click at [599, 200] on p "Hãy tưởng tượng, bạn có thể tổng kết toàn bộ những vấn đề của khách hàng và địn…" at bounding box center [636, 179] width 262 height 122
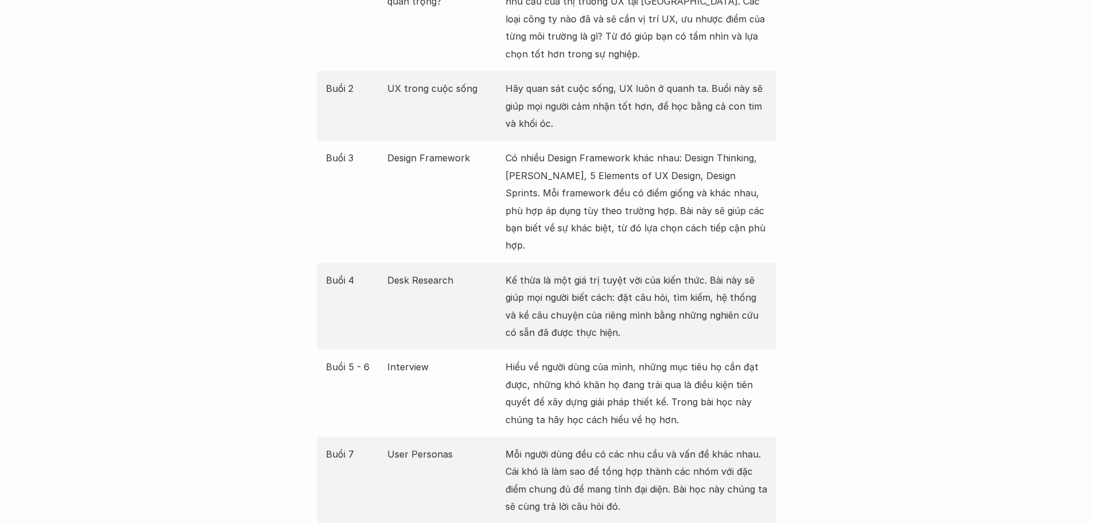
scroll to position [1491, 0]
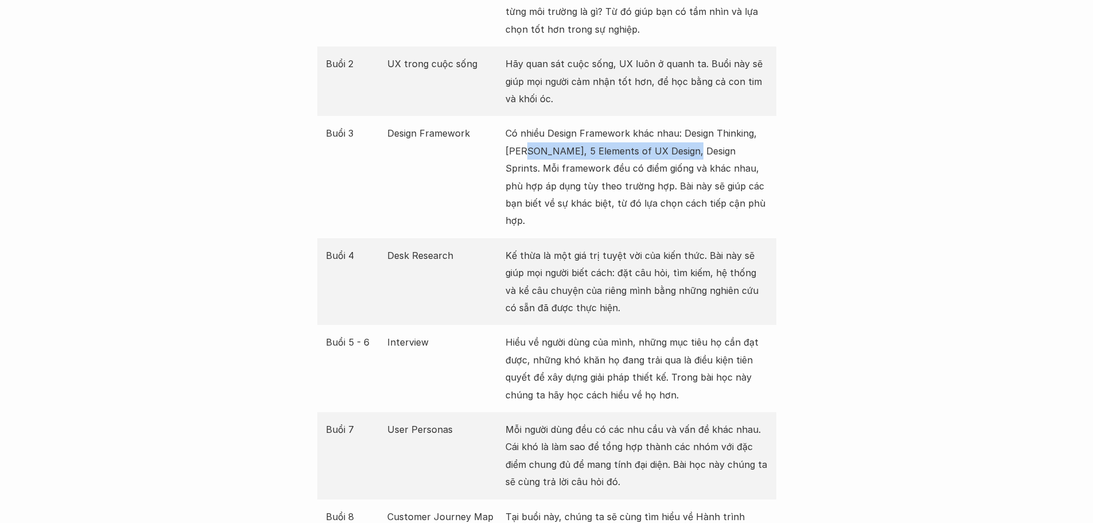
drag, startPoint x: 527, startPoint y: 151, endPoint x: 687, endPoint y: 153, distance: 159.5
click at [687, 153] on p "Có nhiều Design Framework khác nhau: Design Thinking, Lean UX, 5 Elements of UX…" at bounding box center [636, 176] width 262 height 104
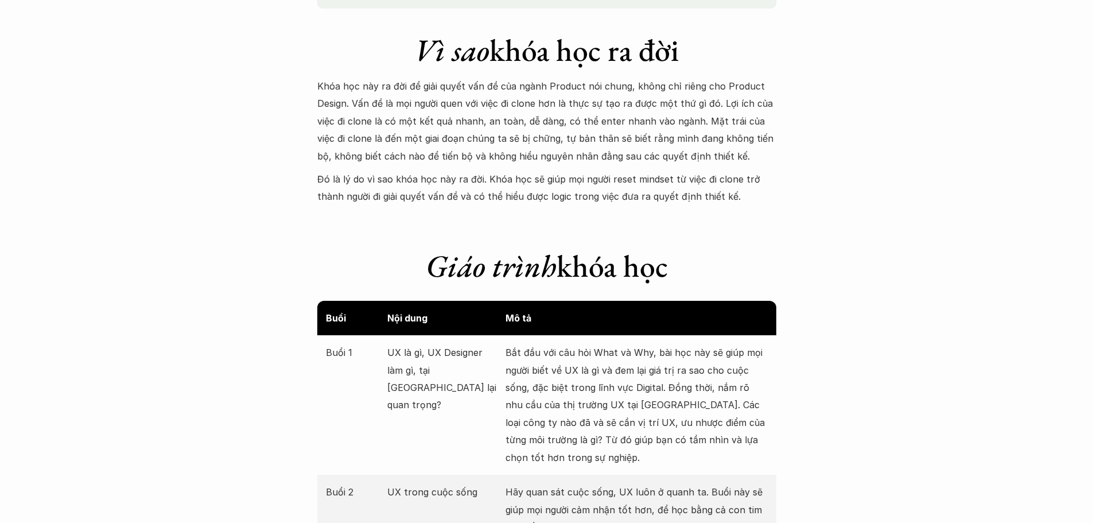
scroll to position [1090, 0]
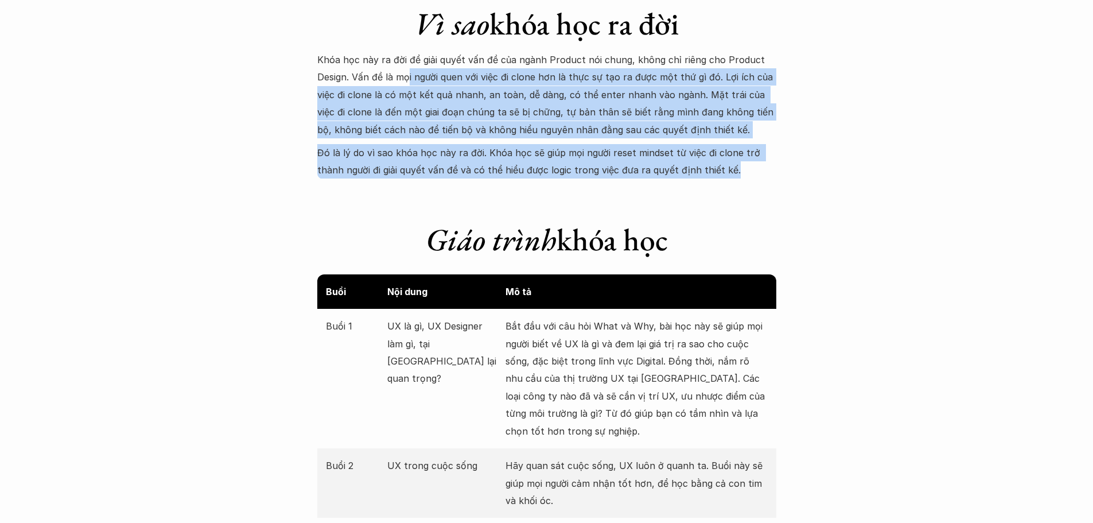
drag, startPoint x: 409, startPoint y: 75, endPoint x: 741, endPoint y: 168, distance: 344.5
click at [741, 168] on div "Khóa học này ra đời để giải quyết vấn đề của ngành Product nói chung, không chỉ…" at bounding box center [546, 115] width 459 height 128
click at [502, 170] on p "Đó là lý do vì sao khóa học này ra đời. Khóa học sẽ giúp mọi người reset mindse…" at bounding box center [546, 161] width 459 height 35
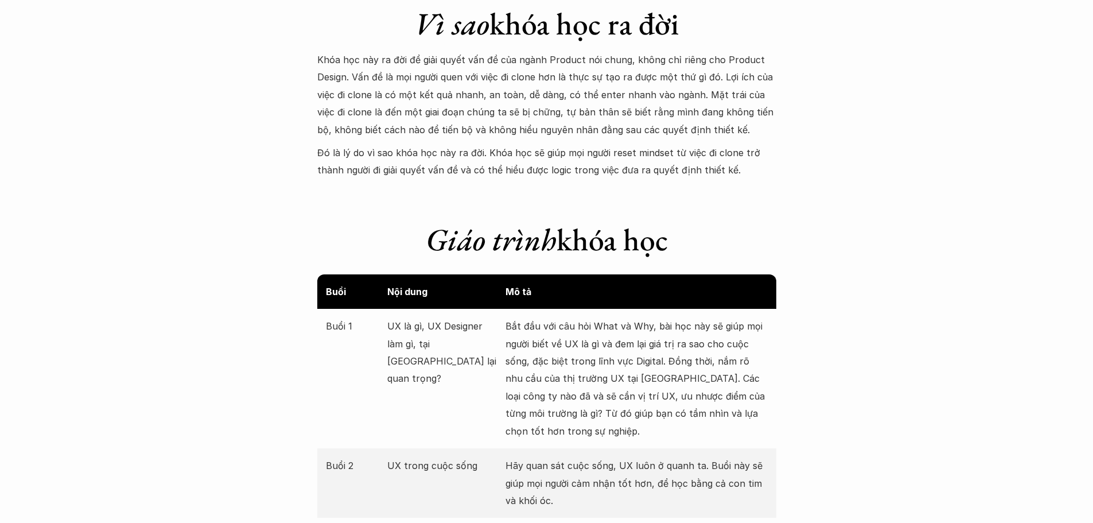
click at [502, 170] on p "Đó là lý do vì sao khóa học này ra đời. Khóa học sẽ giúp mọi người reset mindse…" at bounding box center [546, 161] width 459 height 35
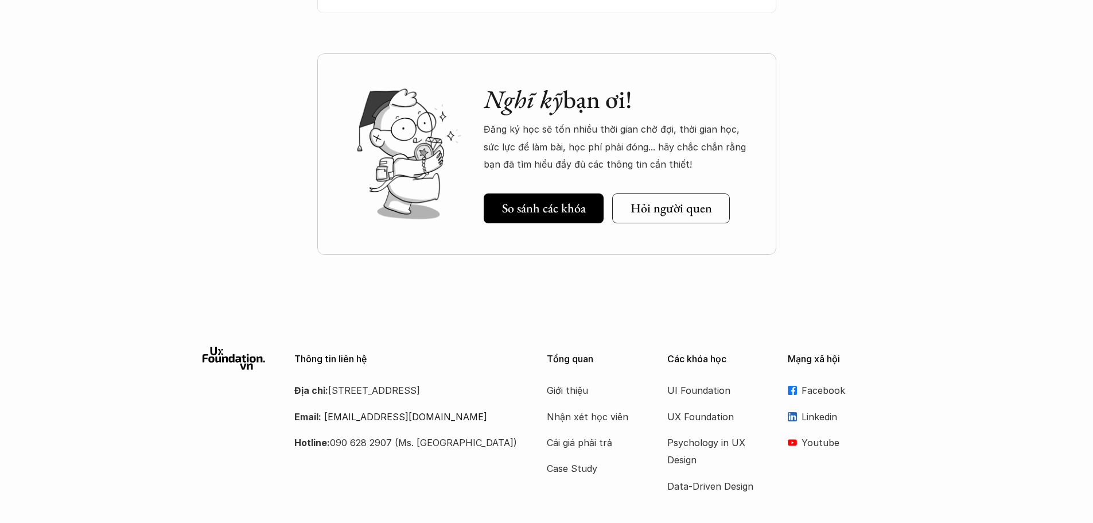
scroll to position [5187, 0]
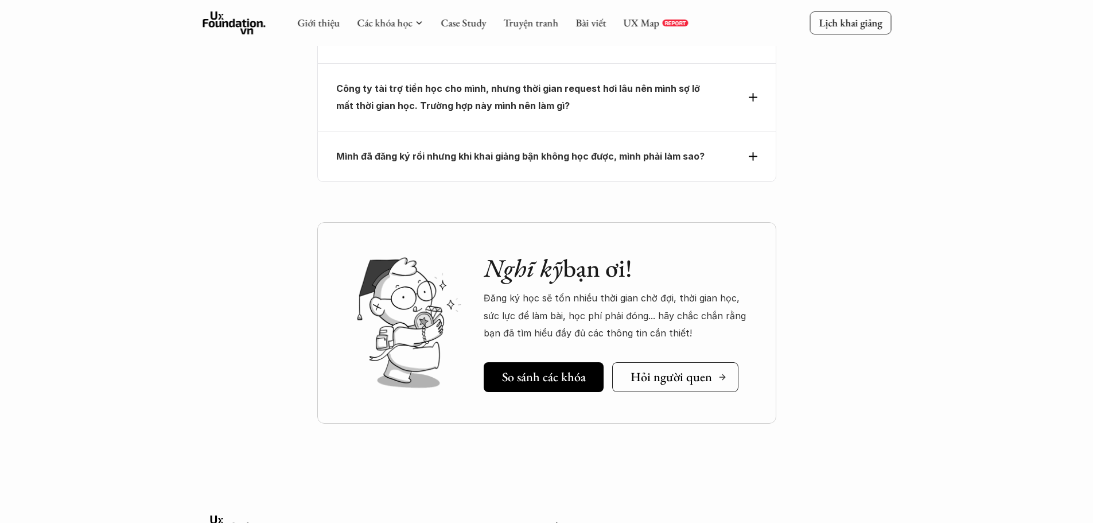
click at [657, 369] on h5 "Hỏi người quen" at bounding box center [670, 376] width 81 height 15
click at [555, 369] on h5 "So sánh các khóa" at bounding box center [544, 376] width 84 height 15
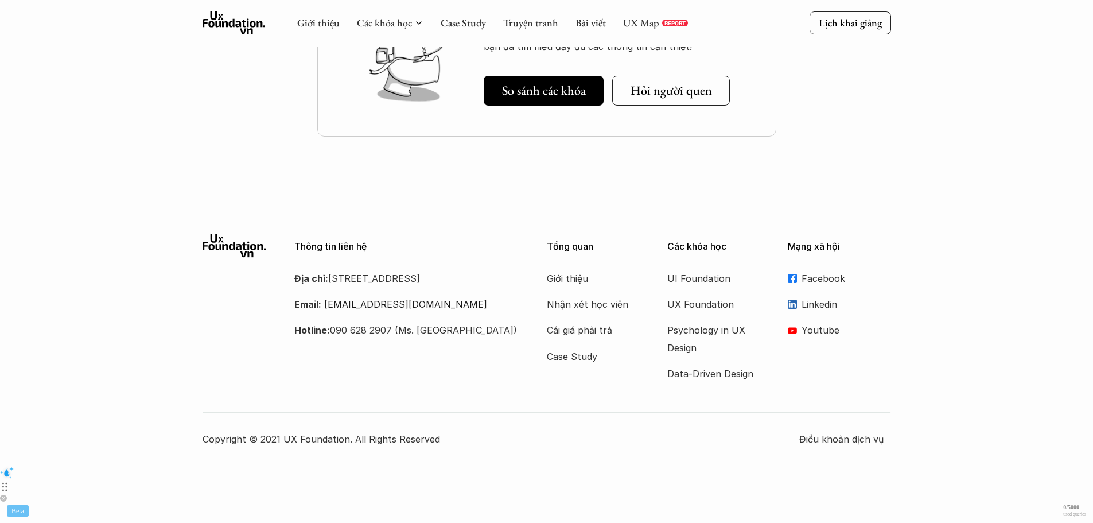
scroll to position [609, 0]
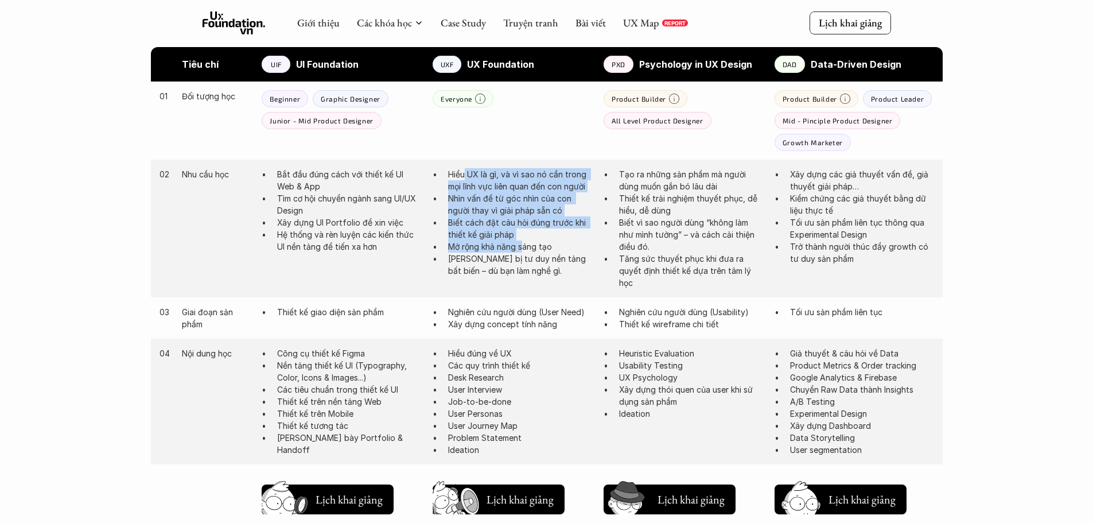
drag, startPoint x: 466, startPoint y: 173, endPoint x: 527, endPoint y: 248, distance: 96.2
click at [527, 247] on ul "Hiểu UX là gì, và vì sao nó cần trong mọi lĩnh vực liên quan đến con người Nhìn…" at bounding box center [512, 222] width 159 height 108
click at [521, 215] on p "Nhìn vấn đề từ góc nhìn của con người thay vì giải pháp sẵn có" at bounding box center [520, 204] width 144 height 24
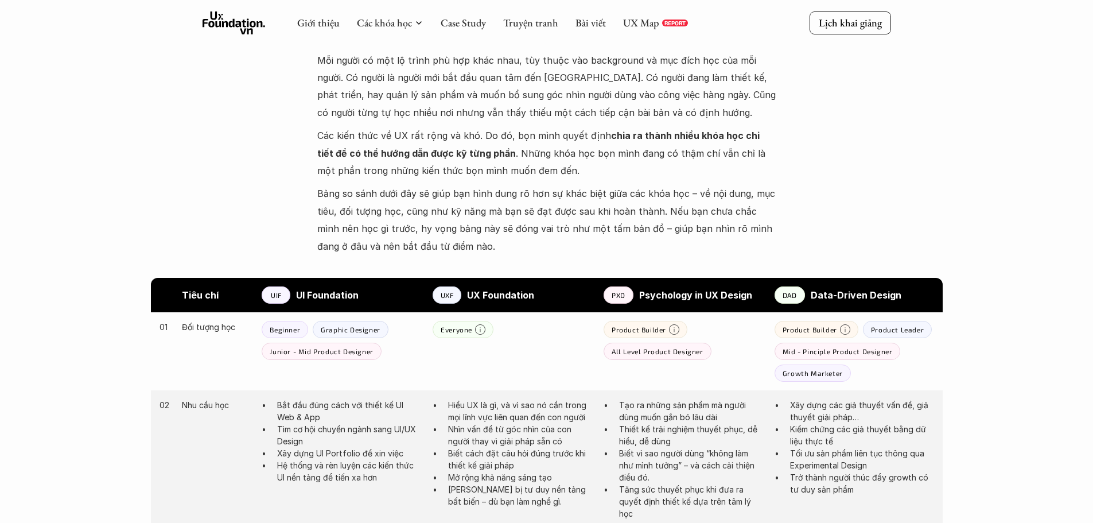
scroll to position [0, 0]
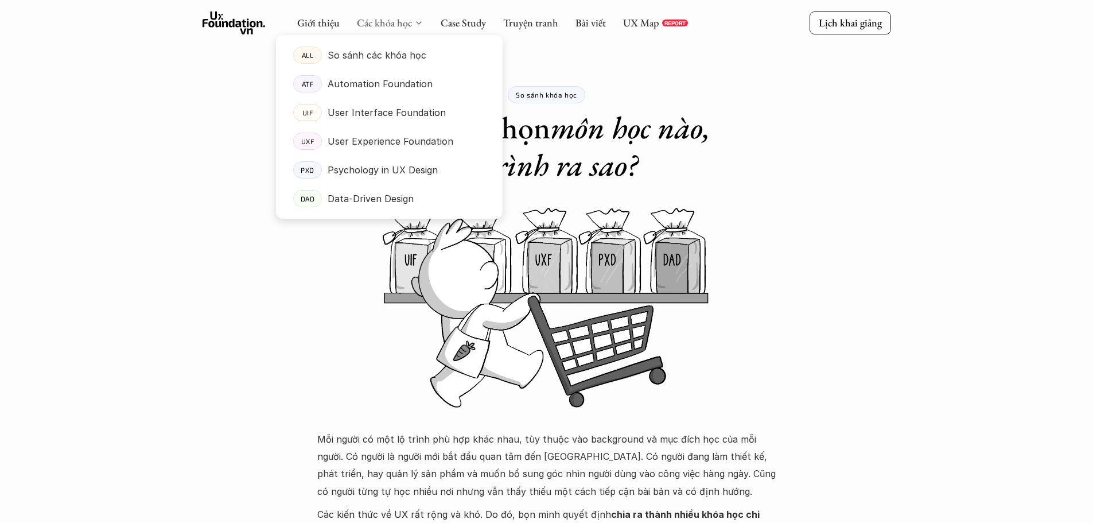
click at [372, 21] on link "Các khóa học" at bounding box center [384, 22] width 55 height 13
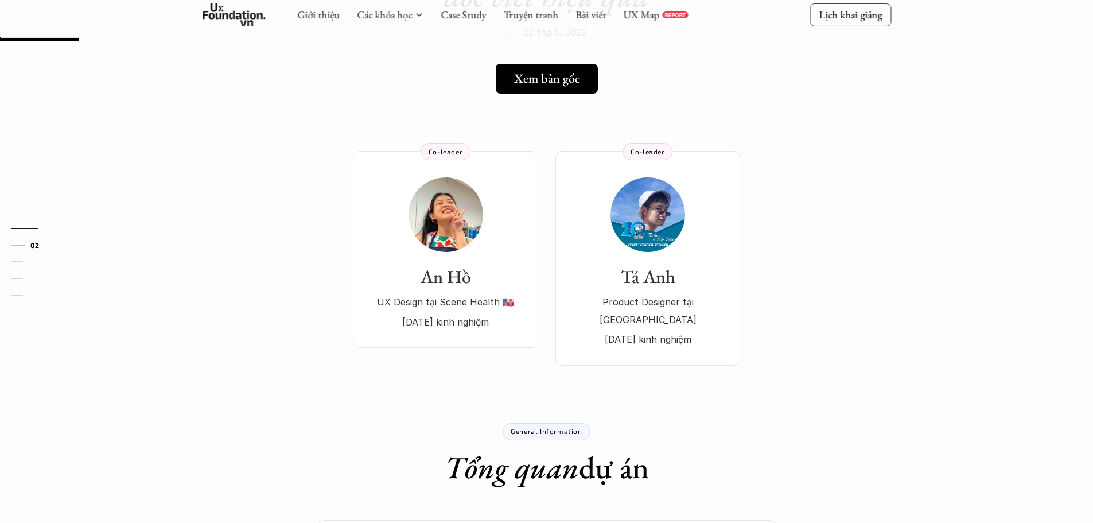
scroll to position [172, 0]
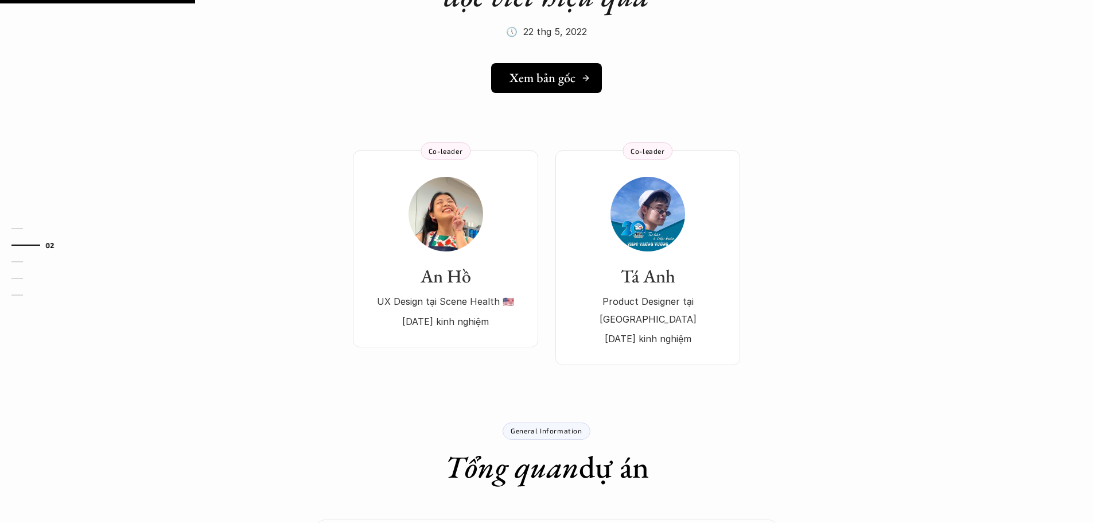
click at [549, 80] on h5 "Xem bản gốc" at bounding box center [542, 78] width 66 height 15
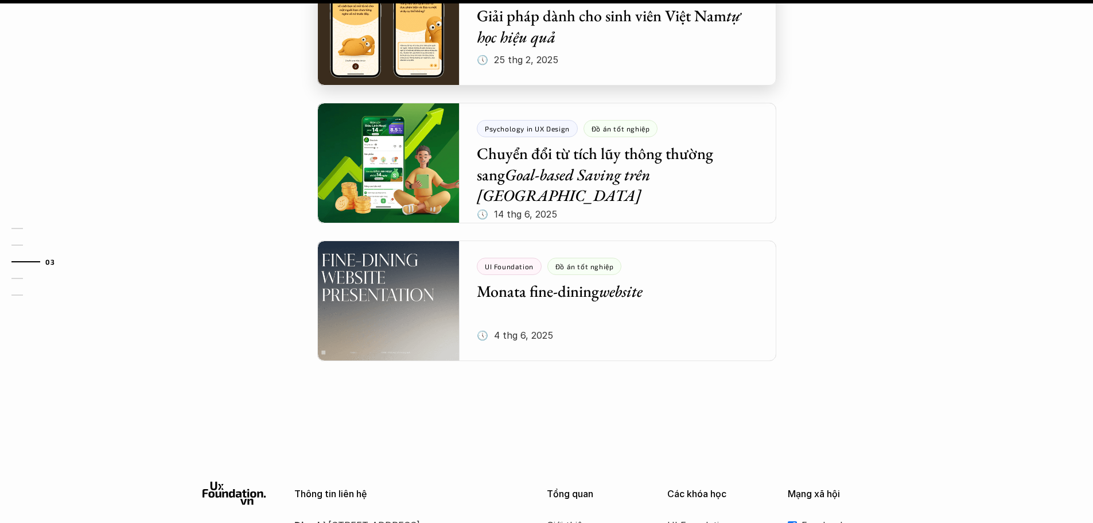
scroll to position [1147, 0]
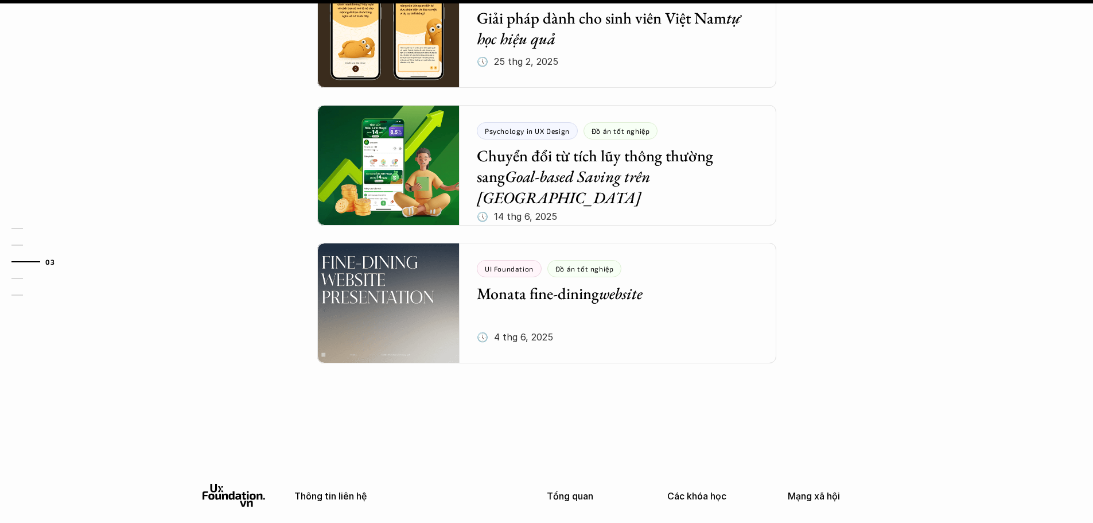
scroll to position [1453, 0]
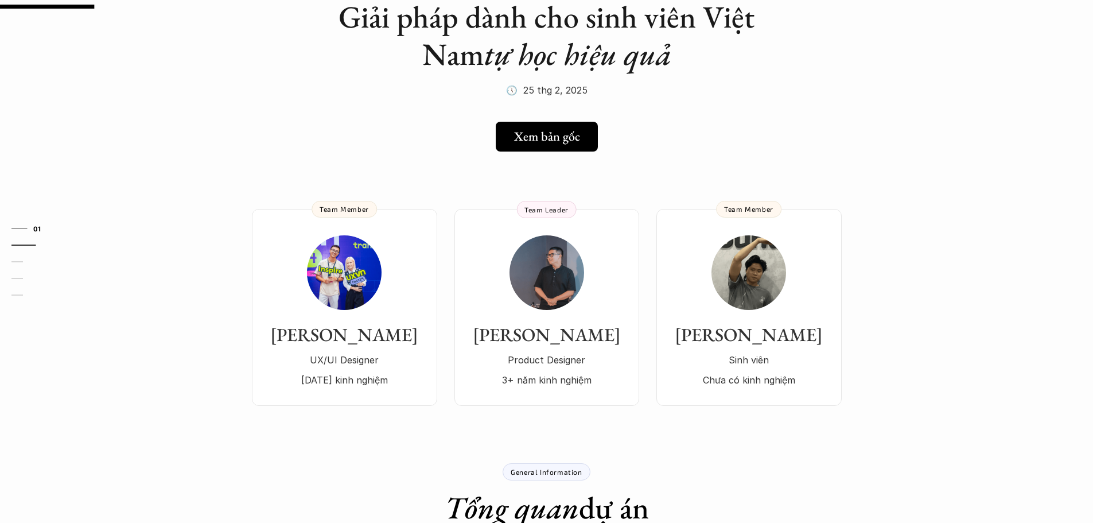
scroll to position [115, 0]
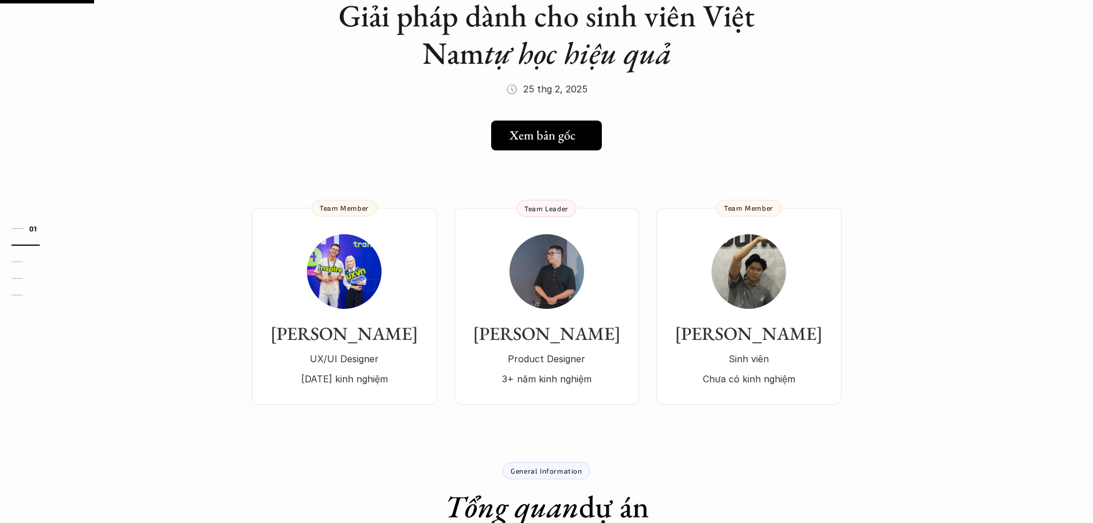
click at [551, 143] on h5 "Xem bản gốc" at bounding box center [542, 135] width 66 height 15
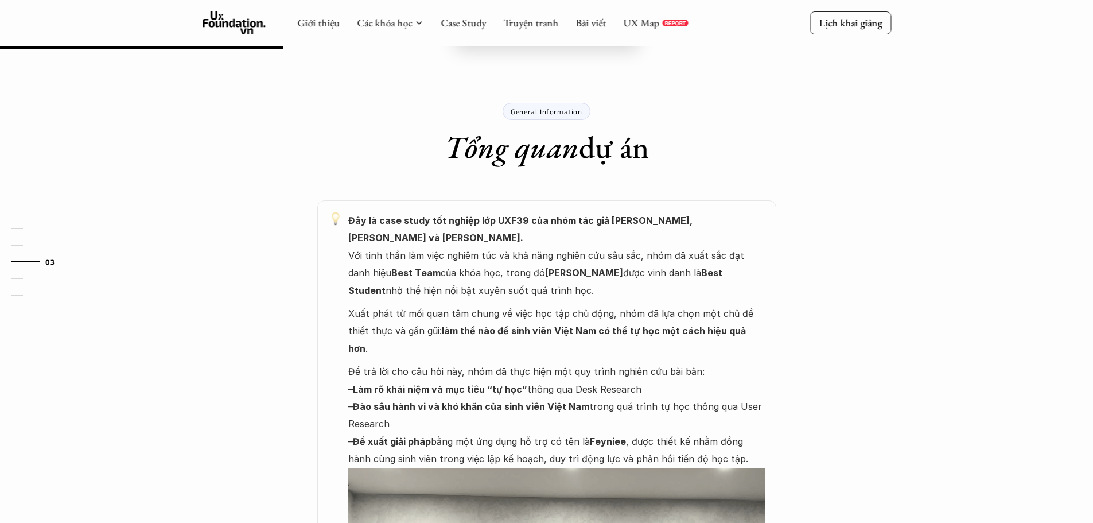
scroll to position [688, 0]
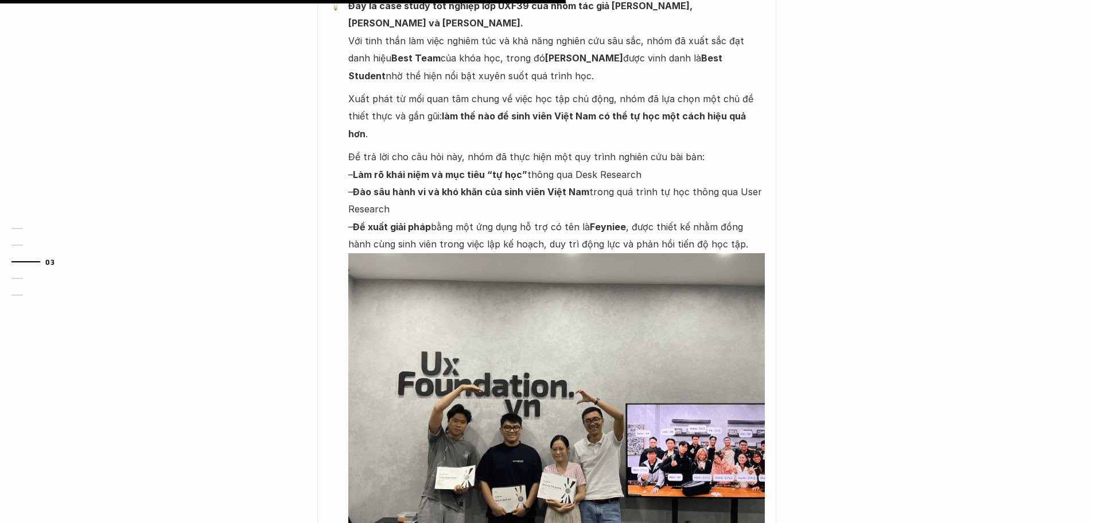
drag, startPoint x: 374, startPoint y: 158, endPoint x: 509, endPoint y: 159, distance: 134.8
click at [505, 186] on strong "Đào sâu hành vi và khó khăn của sinh viên Việt Nam" at bounding box center [471, 191] width 236 height 11
click at [532, 186] on strong "Đào sâu hành vi và khó khăn của sinh viên Việt Nam" at bounding box center [471, 191] width 236 height 11
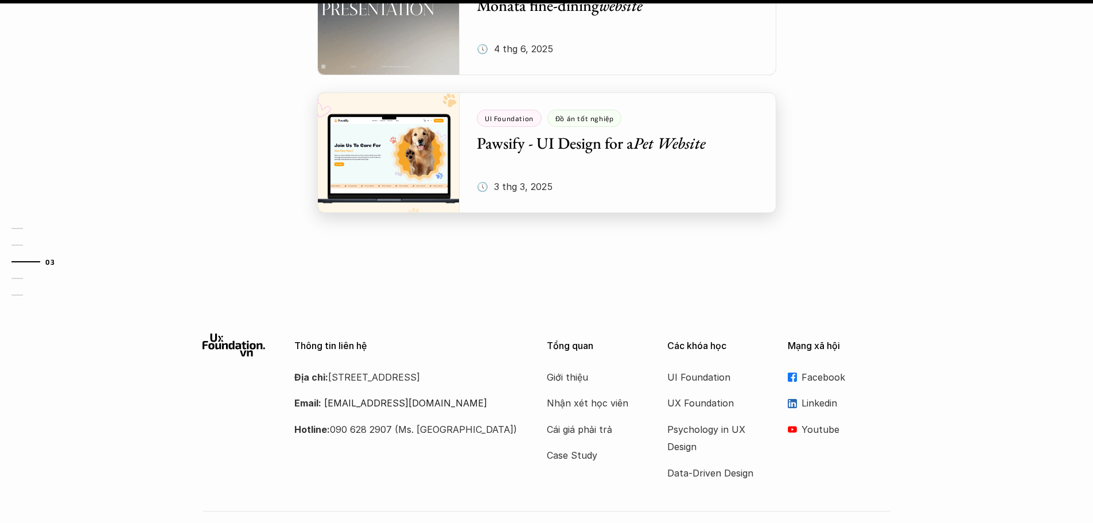
scroll to position [1624, 0]
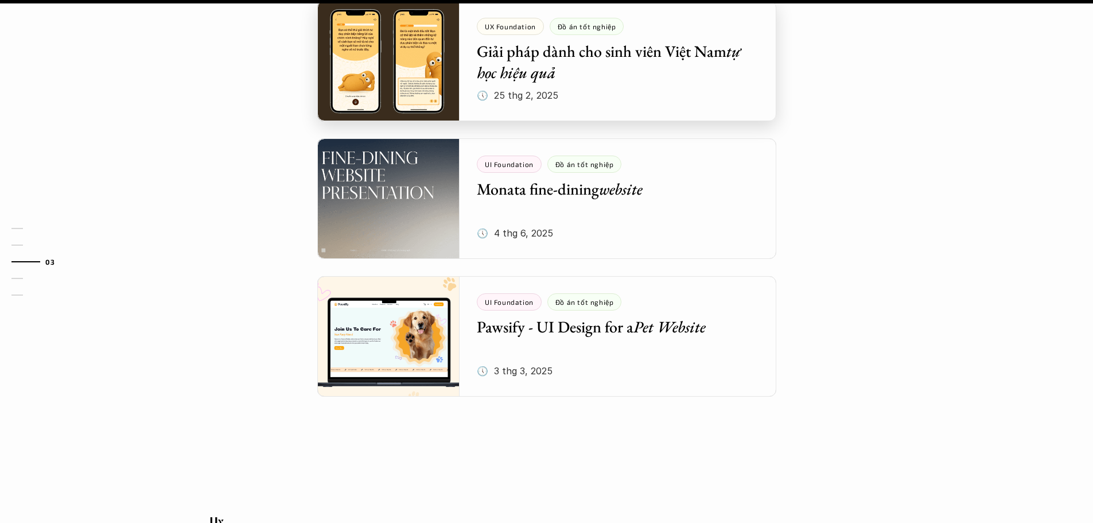
scroll to position [1491, 0]
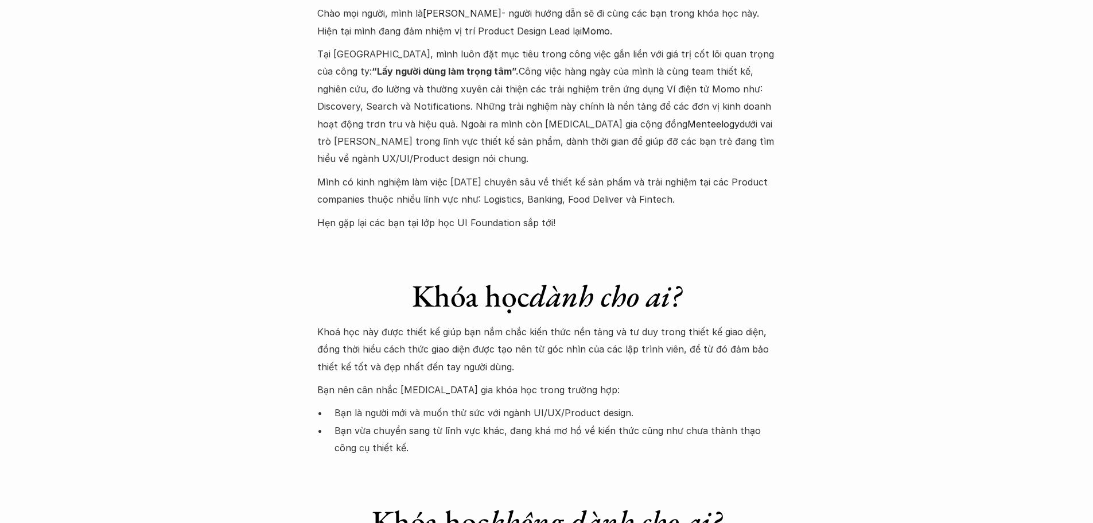
scroll to position [2925, 0]
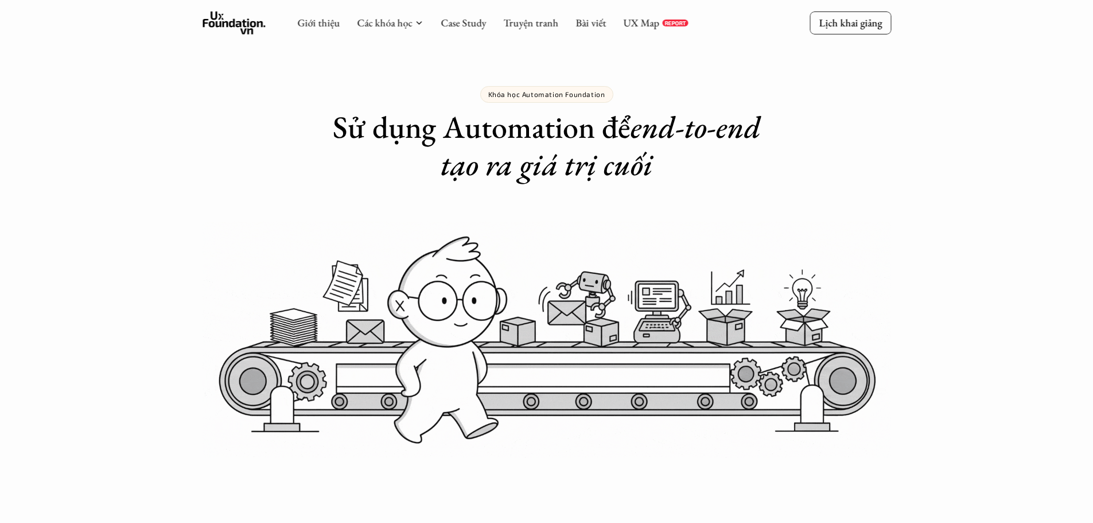
click at [243, 22] on use at bounding box center [233, 22] width 63 height 23
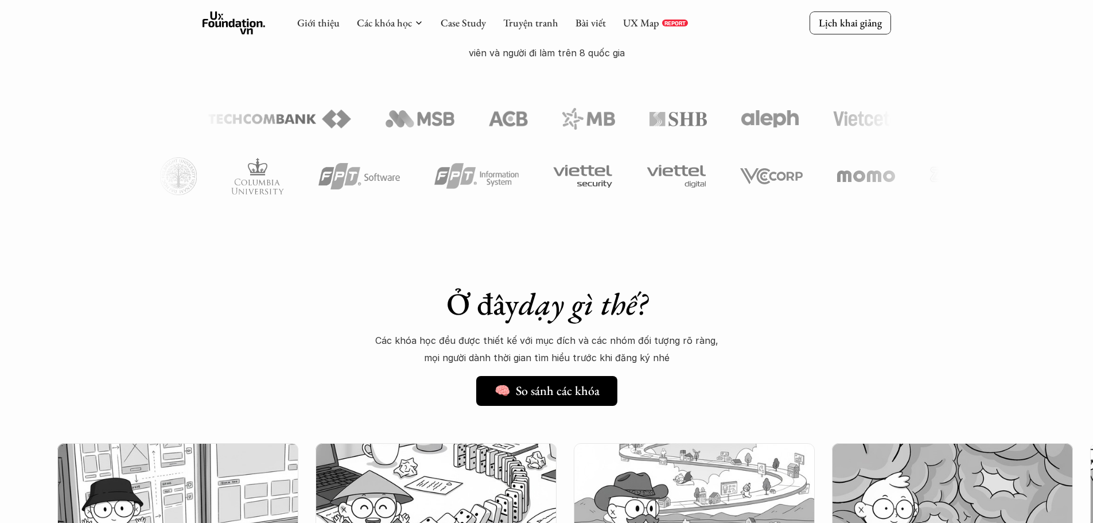
scroll to position [918, 0]
